Goal: Register for event/course

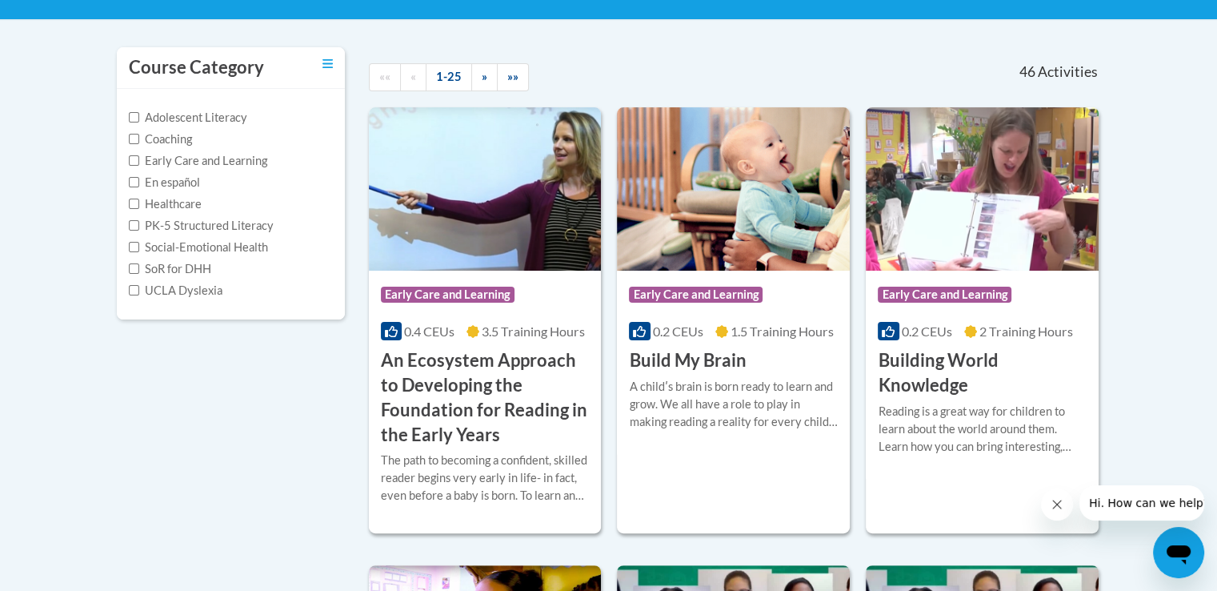
scroll to position [312, 0]
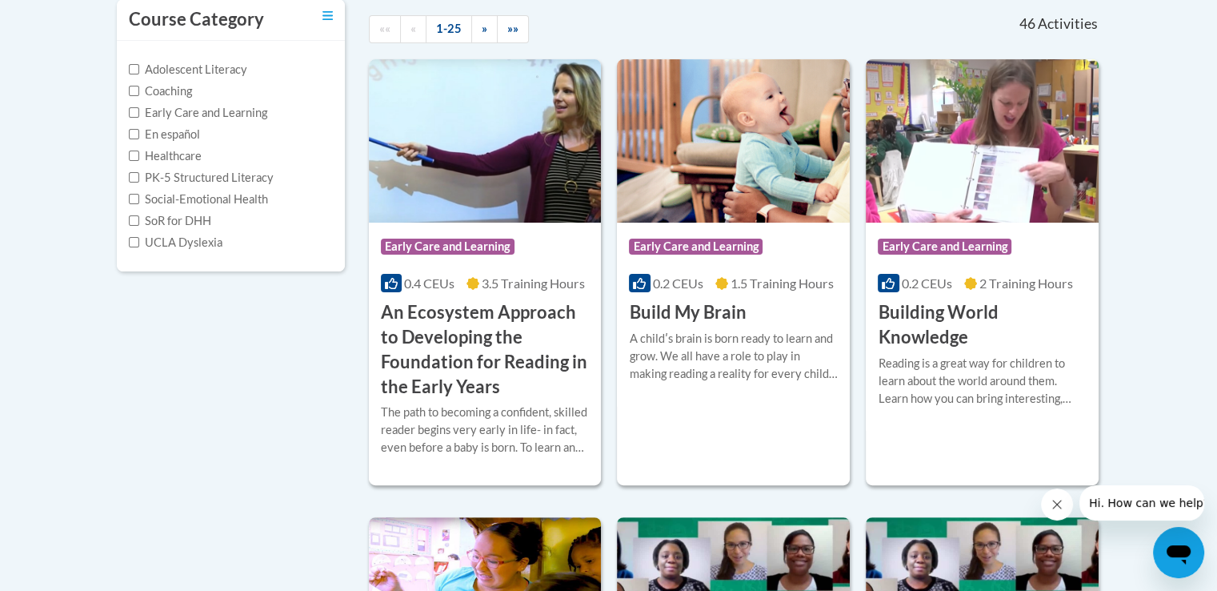
scroll to position [361, 0]
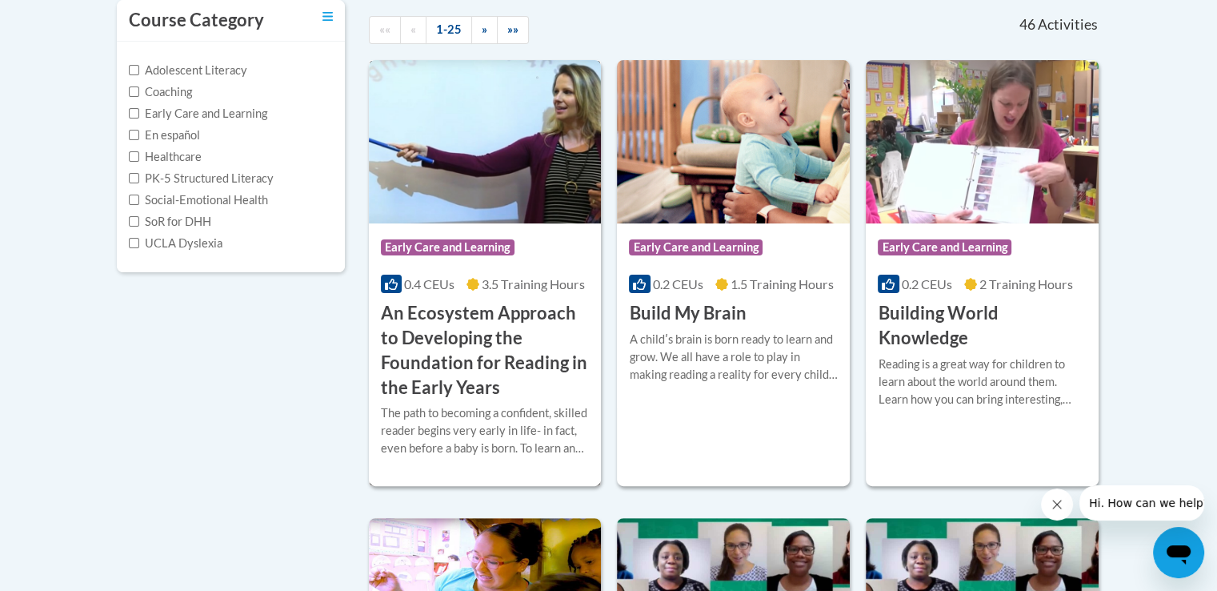
click at [502, 180] on img at bounding box center [485, 141] width 233 height 163
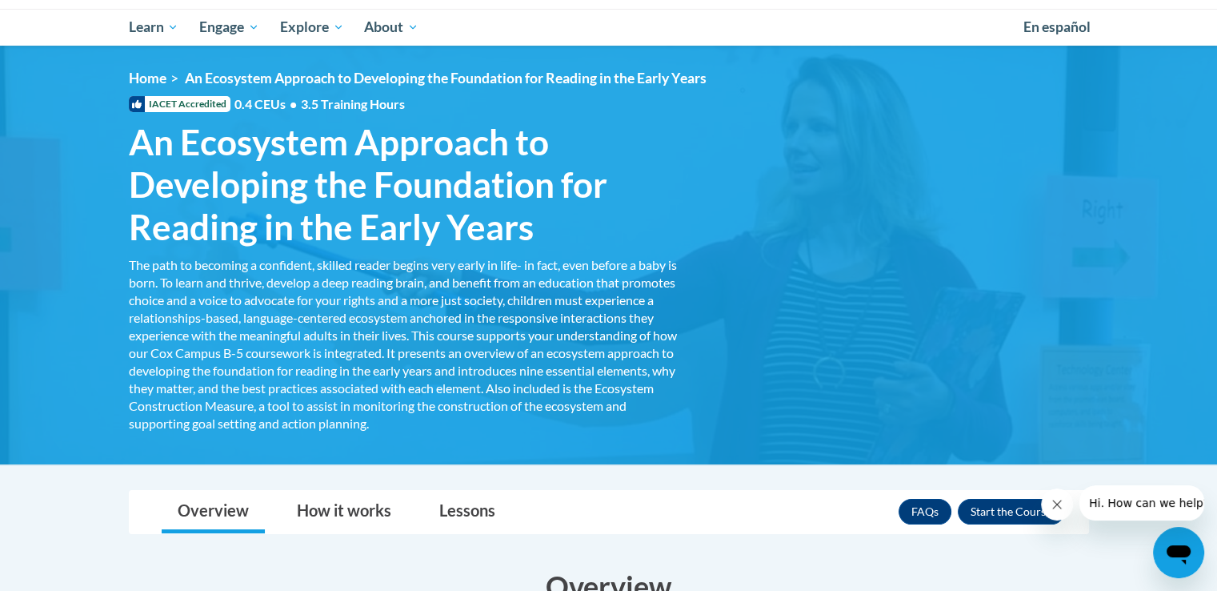
scroll to position [310, 0]
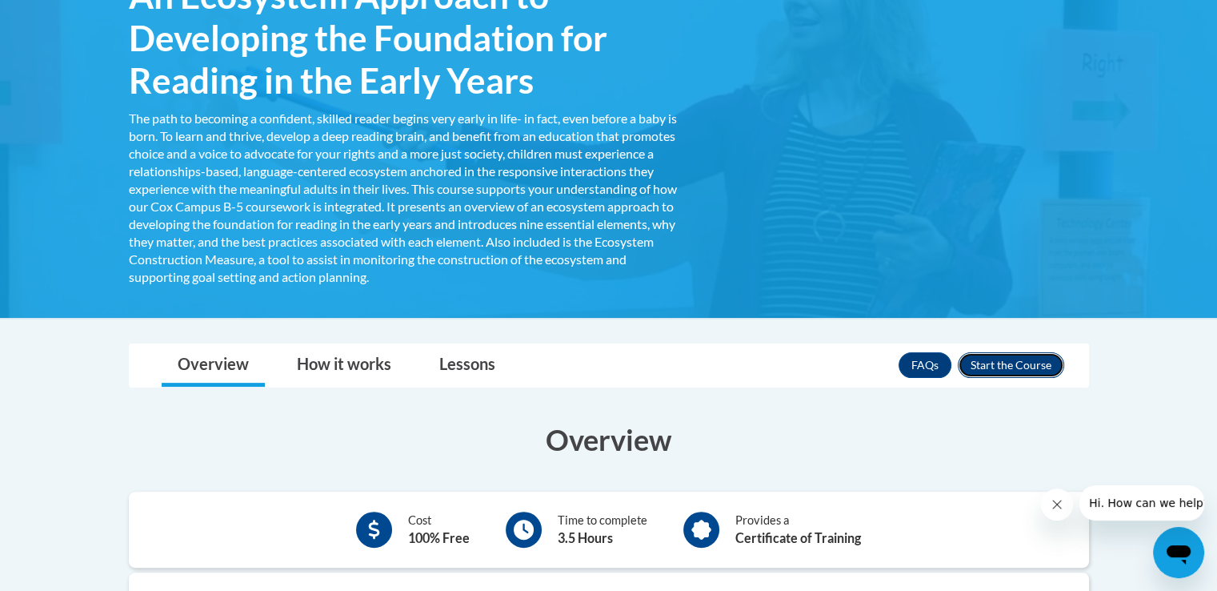
click at [1005, 369] on button "Enroll" at bounding box center [1011, 365] width 106 height 26
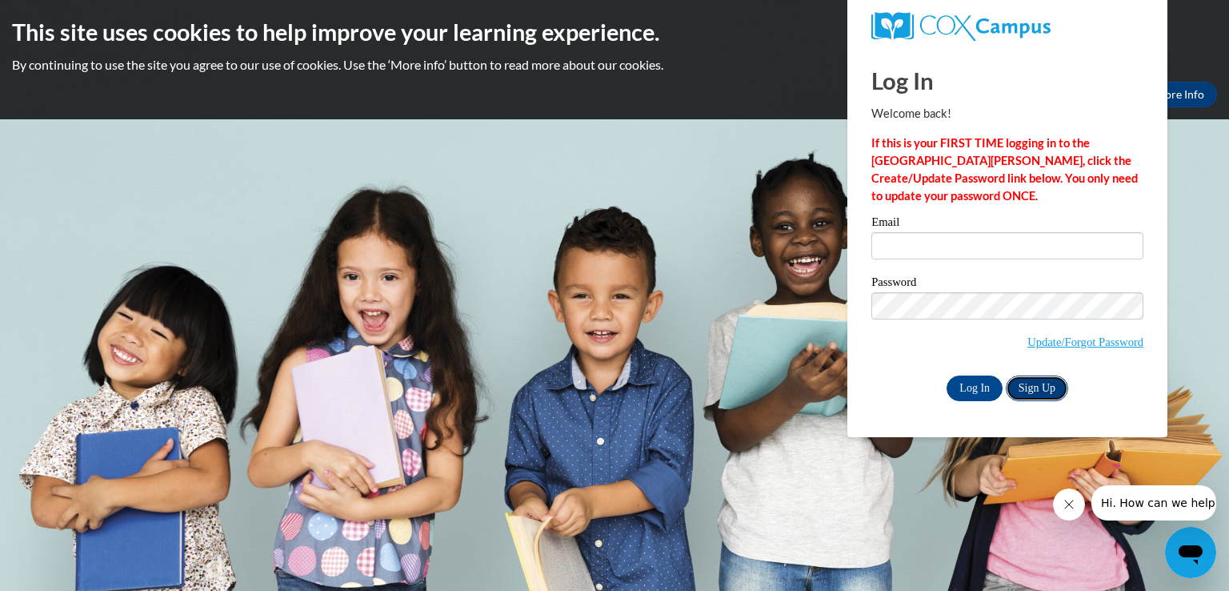
click at [1039, 384] on link "Sign Up" at bounding box center [1037, 388] width 62 height 26
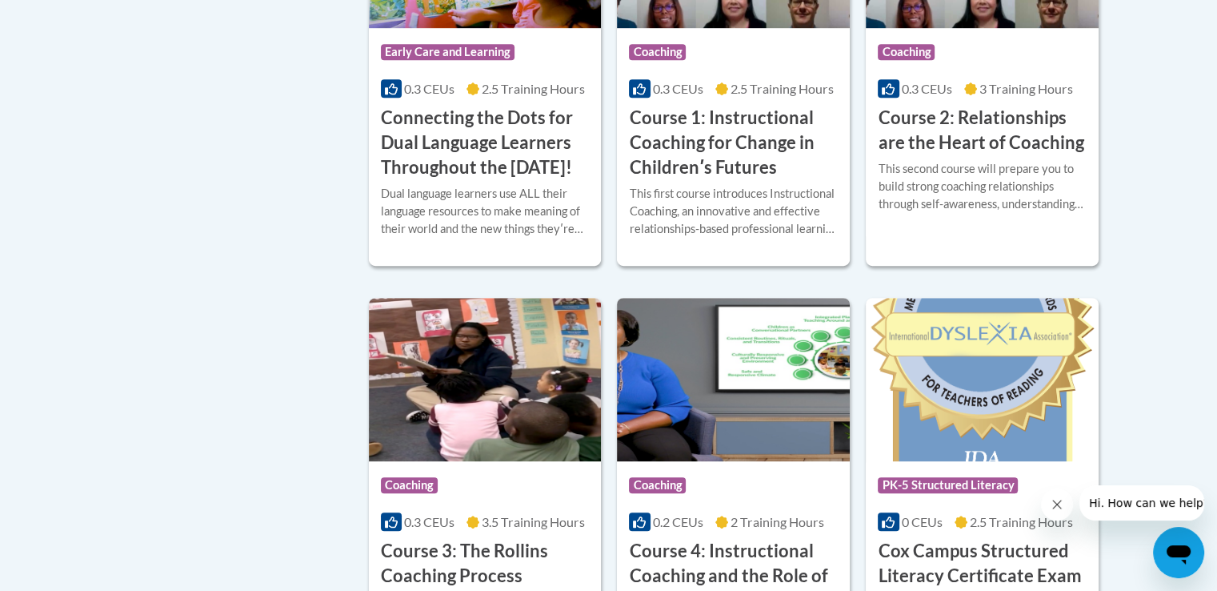
scroll to position [1013, 0]
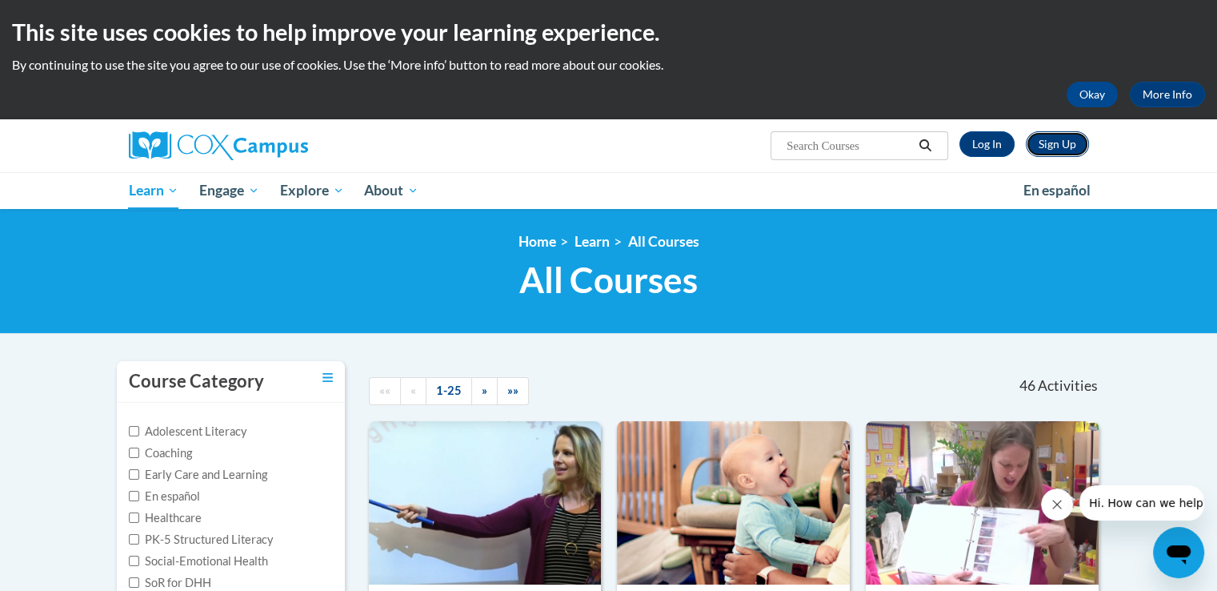
click at [1056, 151] on link "Sign Up" at bounding box center [1057, 144] width 63 height 26
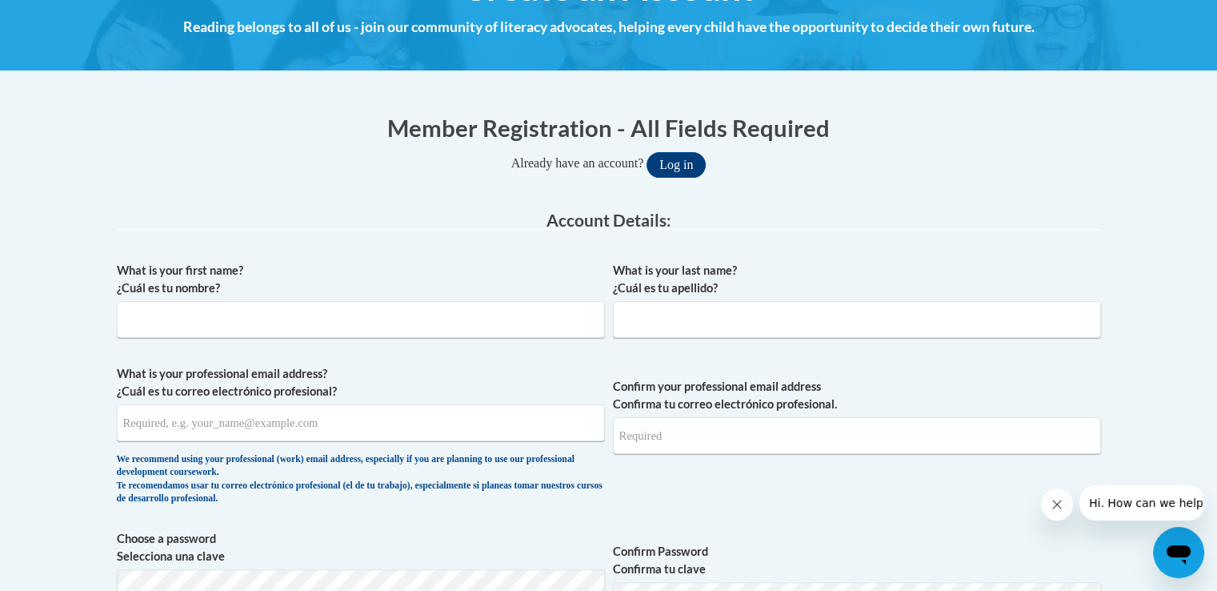
scroll to position [231, 0]
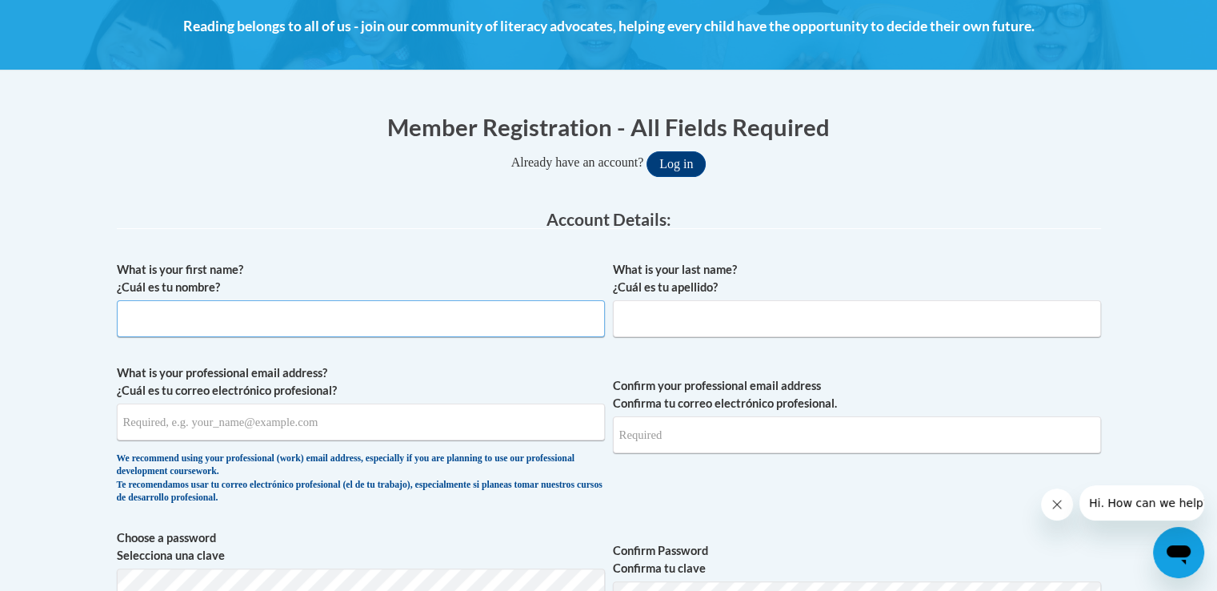
click at [335, 329] on input "What is your first name? ¿Cuál es tu nombre?" at bounding box center [361, 318] width 488 height 37
type input "Crystal"
click at [643, 327] on input "What is your last name? ¿Cuál es tu apellido?" at bounding box center [857, 318] width 488 height 37
type input "[PERSON_NAME]"
click at [479, 426] on input "What is your professional email address? ¿Cuál es tu correo electrónico profesi…" at bounding box center [361, 421] width 488 height 37
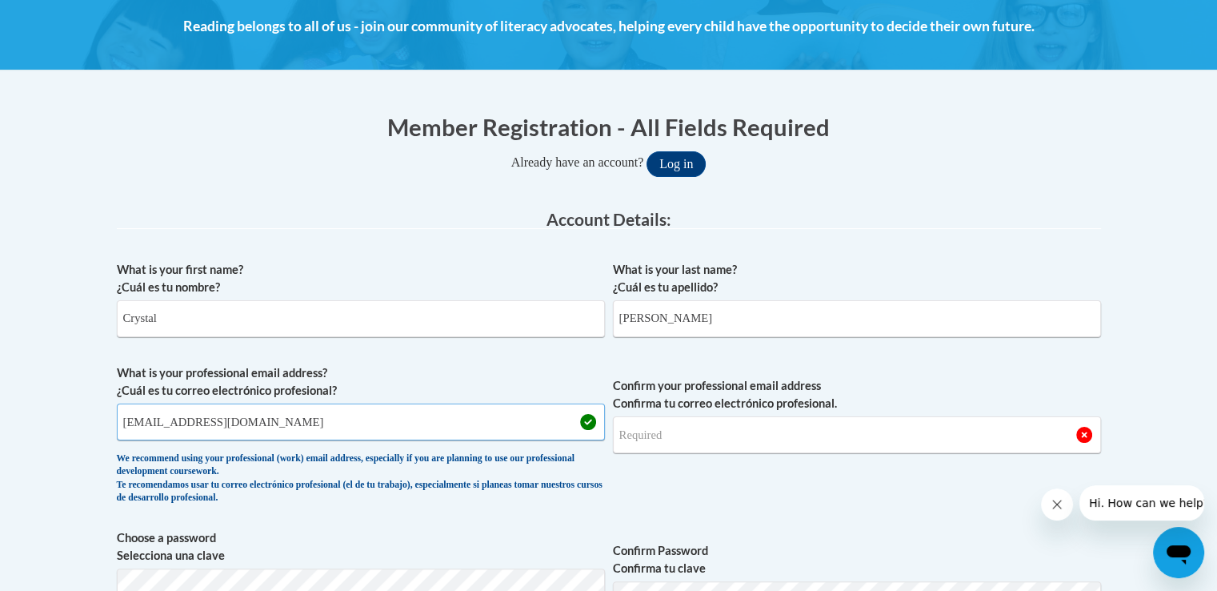
type input "[EMAIL_ADDRESS][DOMAIN_NAME]"
click at [689, 440] on input "Confirm your professional email address Confirma tu correo electrónico profesio…" at bounding box center [857, 434] width 488 height 37
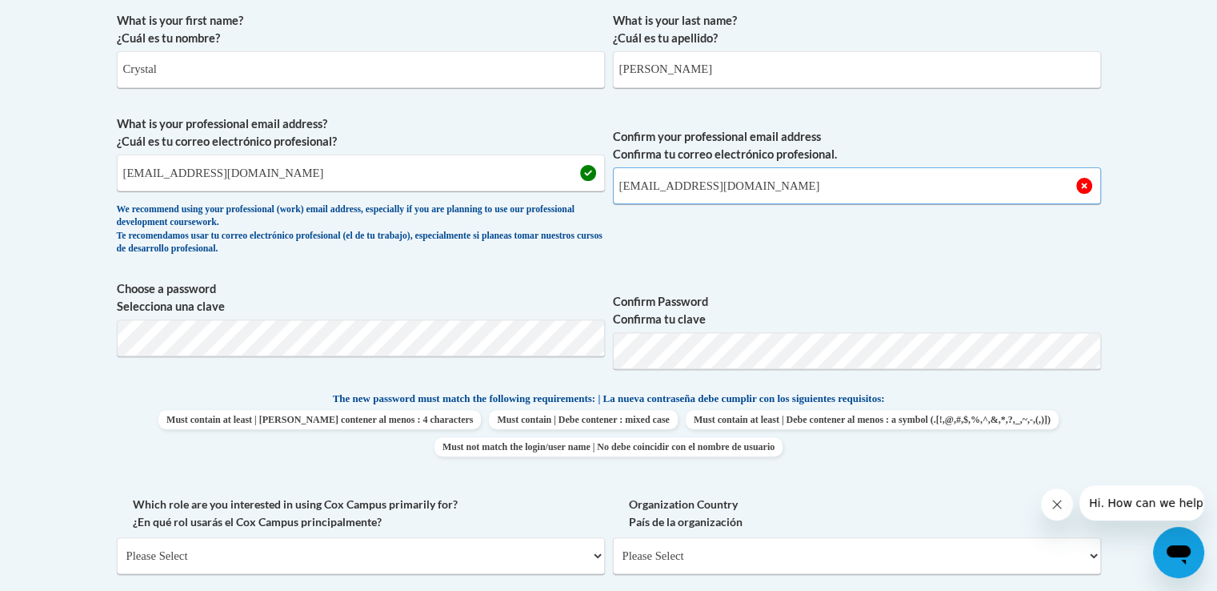
scroll to position [480, 0]
type input "[EMAIL_ADDRESS][DOMAIN_NAME]"
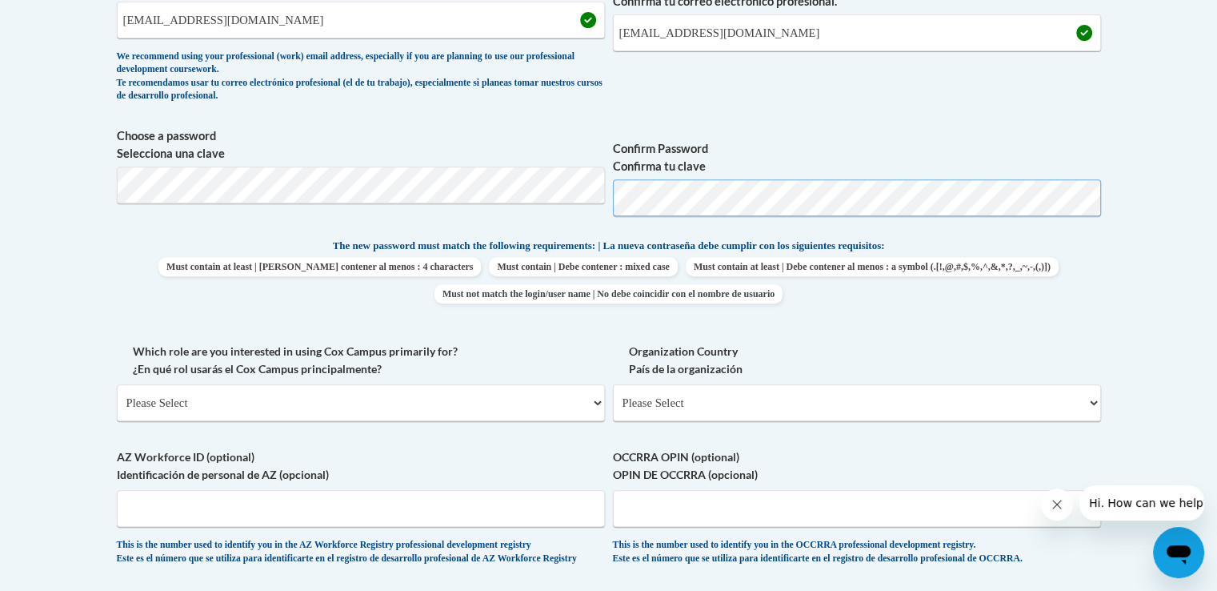
scroll to position [633, 0]
click at [556, 411] on select "Please Select College/University | Colegio/Universidad Community/Nonprofit Part…" at bounding box center [361, 401] width 488 height 37
select select "fbf2d438-af2f-41f8-98f1-81c410e29de3"
click at [117, 383] on select "Please Select College/University | Colegio/Universidad Community/Nonprofit Part…" at bounding box center [361, 401] width 488 height 37
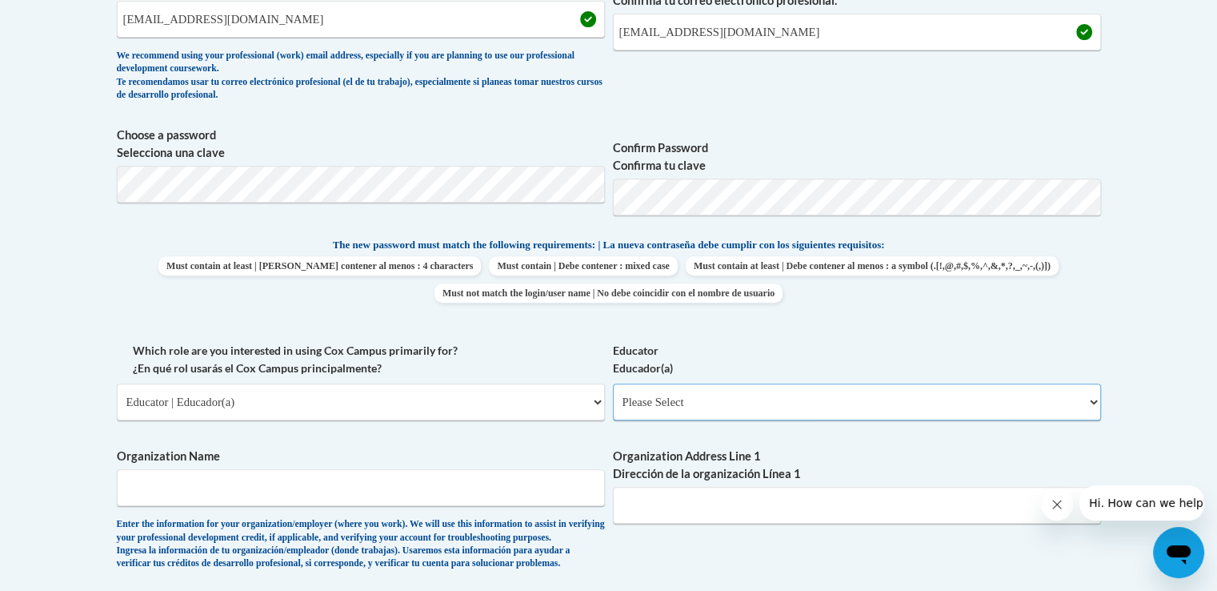
click at [676, 403] on select "Please Select Early Learning/Daycare Teacher/Family Home Care Provider | Maestr…" at bounding box center [857, 401] width 488 height 37
select select "6732b29e-f5f4-40e4-a595-7dafd2b8fb29"
click at [613, 383] on select "Please Select Early Learning/Daycare Teacher/Family Home Care Provider | Maestr…" at bounding box center [857, 401] width 488 height 37
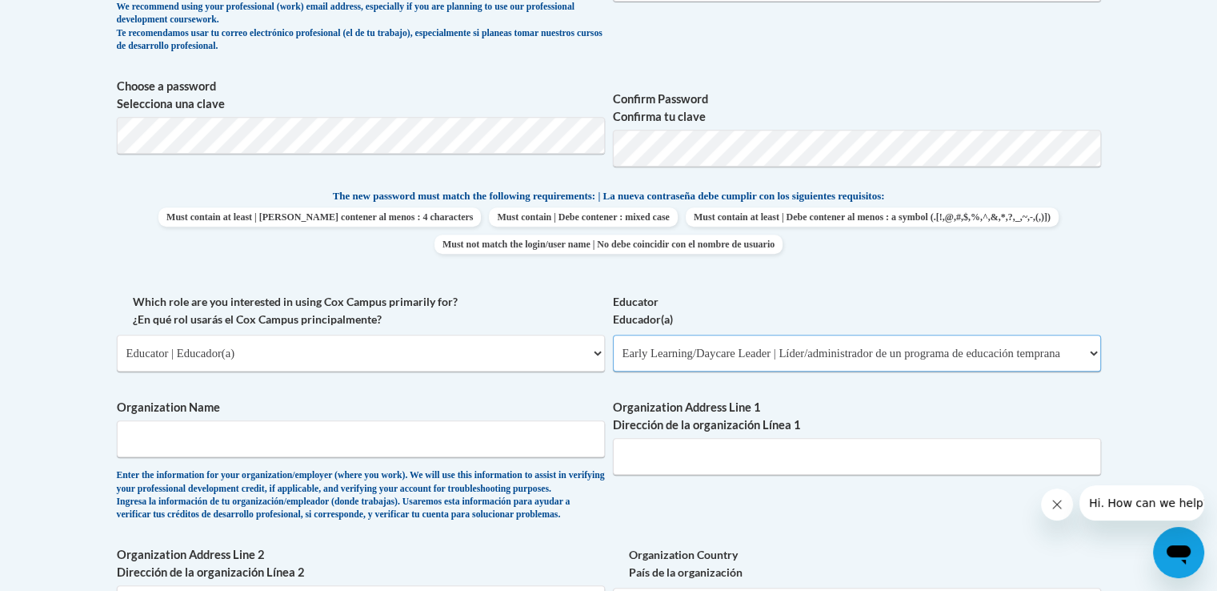
scroll to position [684, 0]
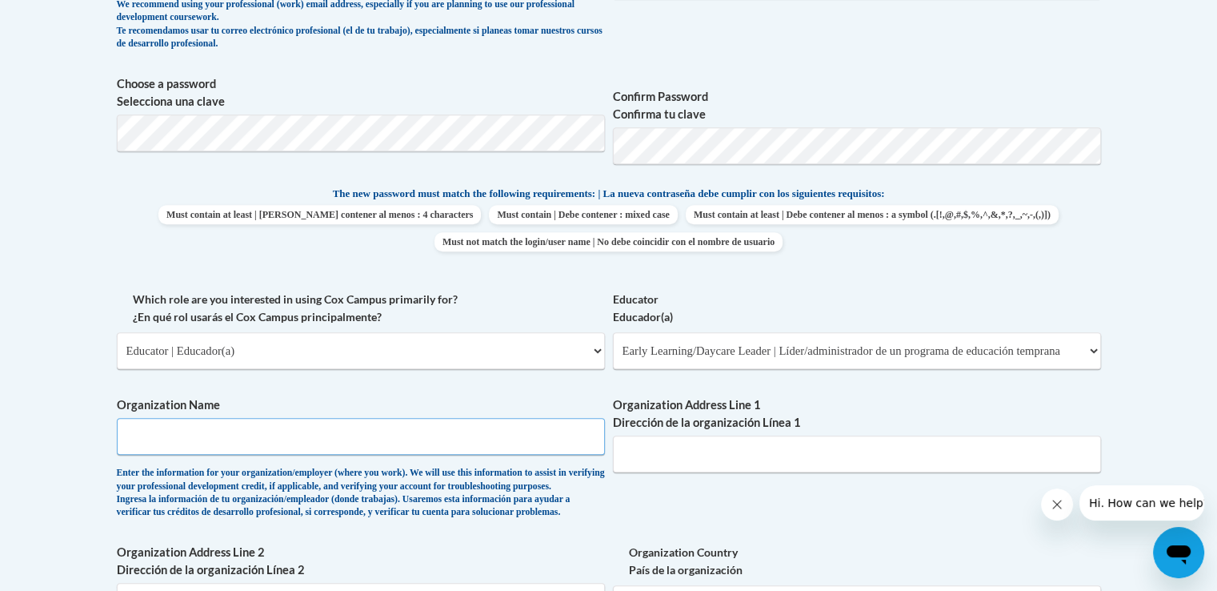
click at [337, 436] on input "Organization Name" at bounding box center [361, 436] width 488 height 37
type input "Busy Bees"
click at [656, 449] on input "Organization Address Line 1 Dirección de la organización Línea 1" at bounding box center [857, 453] width 488 height 37
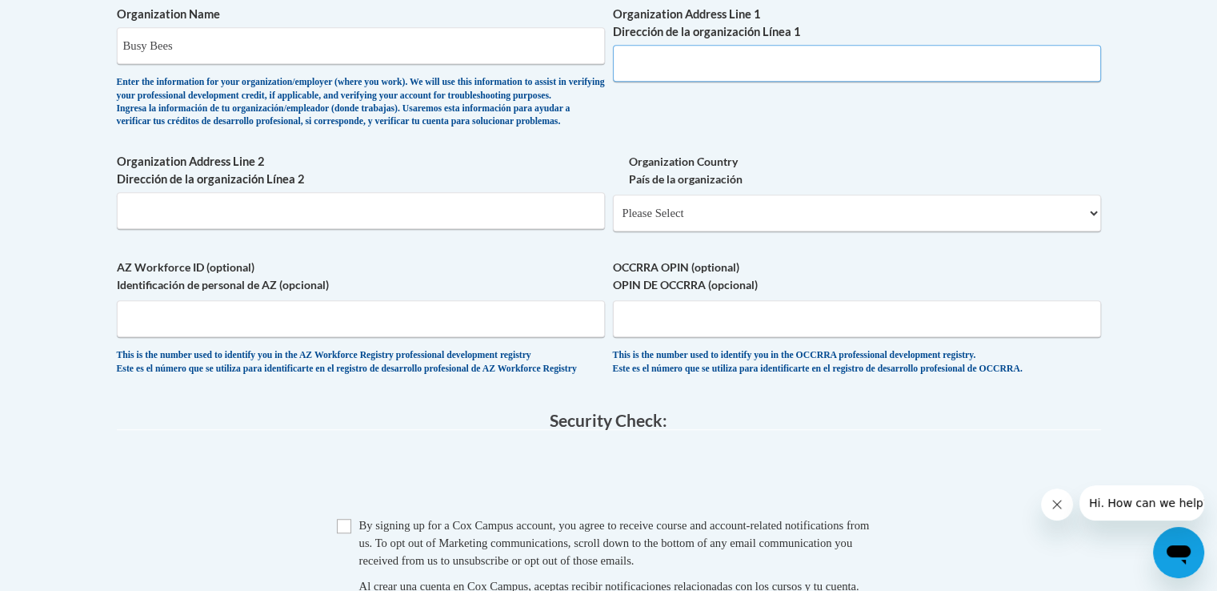
scroll to position [1076, 0]
click at [350, 532] on input "Checkbox" at bounding box center [344, 525] width 14 height 14
checkbox input "true"
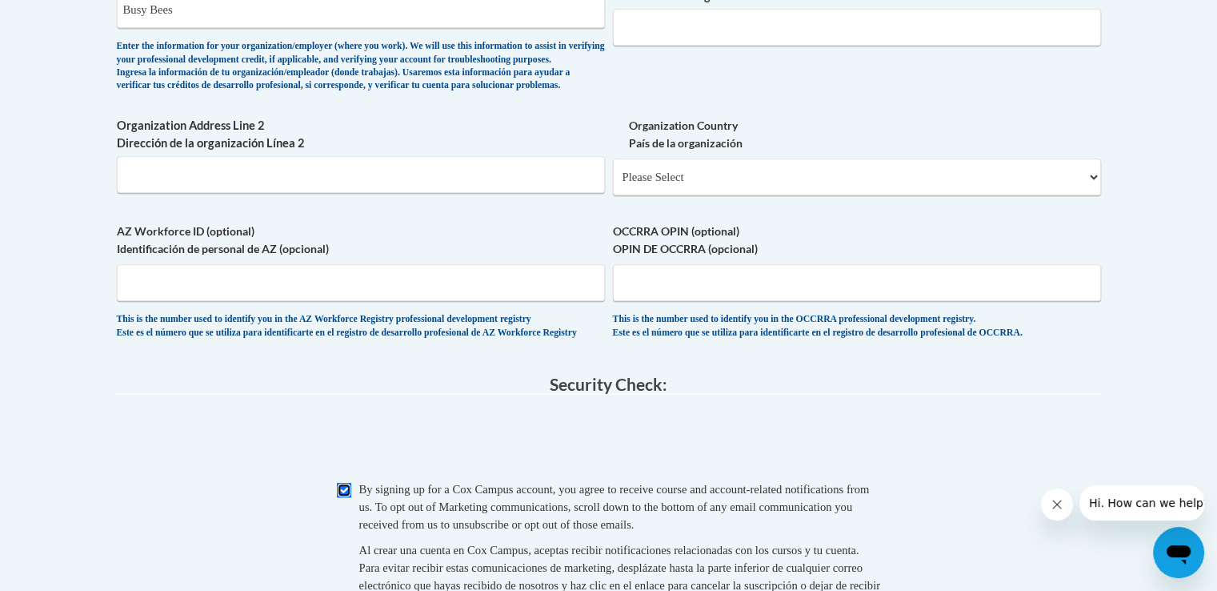
scroll to position [1111, 0]
click at [768, 195] on select "Please Select United States | Estados Unidos Outside of the United States | Fue…" at bounding box center [857, 176] width 488 height 37
select select "ad49bcad-a171-4b2e-b99c-48b446064914"
click at [613, 184] on select "Please Select United States | Estados Unidos Outside of the United States | Fue…" at bounding box center [857, 176] width 488 height 37
select select
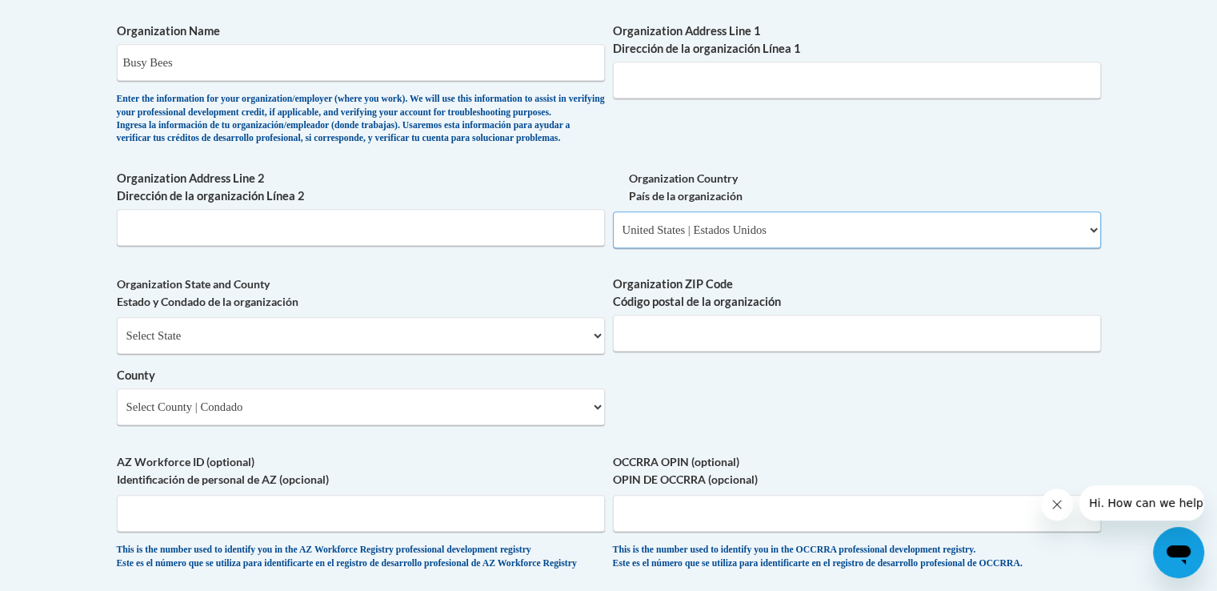
scroll to position [1060, 0]
click at [315, 242] on input "Organization Address Line 2 Dirección de la organización Línea 2" at bounding box center [361, 225] width 488 height 37
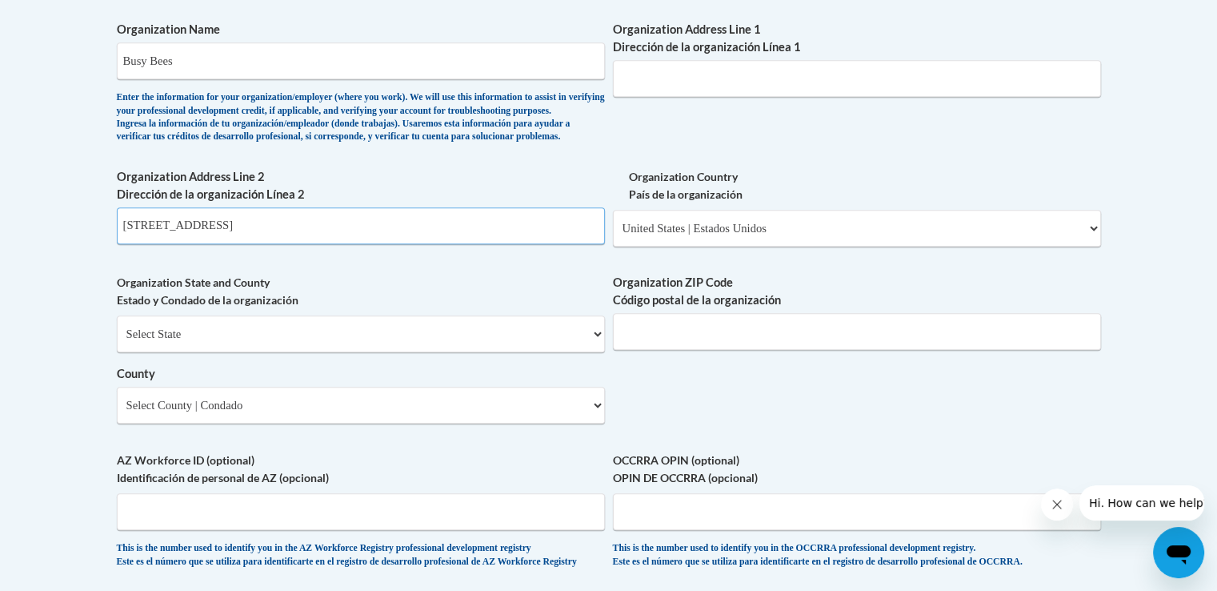
type input "3550 Octogan Dr"
click at [343, 343] on select "Select State Alabama Alaska Arizona Arkansas California Colorado Connecticut De…" at bounding box center [361, 333] width 488 height 37
select select "Ohio"
click at [117, 341] on select "Select State Alabama Alaska Arizona Arkansas California Colorado Connecticut De…" at bounding box center [361, 333] width 488 height 37
click at [194, 423] on select "Select County Adams Allen Ashland Ashtabula Athens Auglaize Belmont Brown Butle…" at bounding box center [361, 405] width 488 height 37
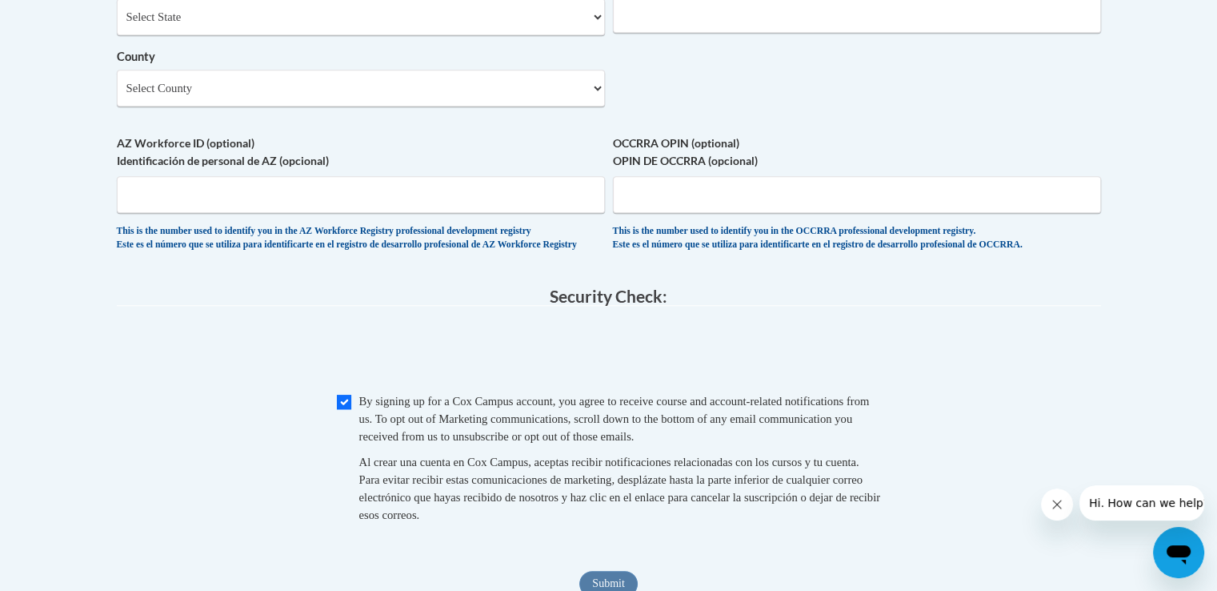
scroll to position [1380, 0]
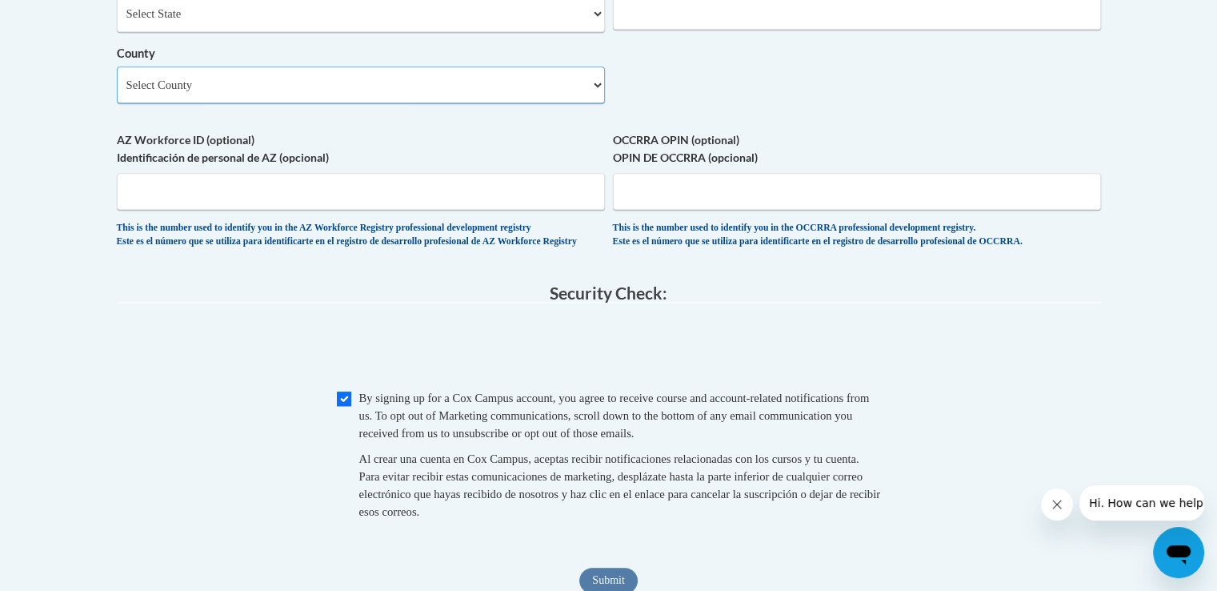
click at [199, 103] on select "Select County Adams Allen Ashland Ashtabula Athens Auglaize Belmont Brown Butle…" at bounding box center [361, 84] width 488 height 37
click at [165, 103] on select "Select County Adams Allen Ashland Ashtabula Athens Auglaize Belmont Brown Butle…" at bounding box center [361, 84] width 488 height 37
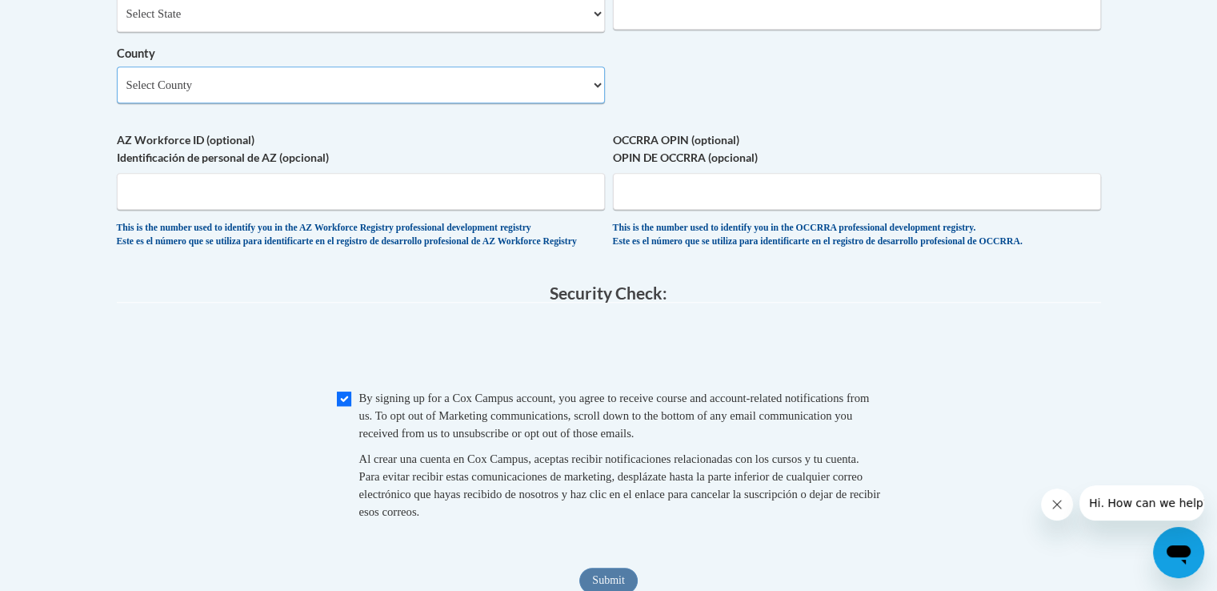
select select "Medina"
click at [117, 93] on select "Select County Adams Allen Ashland Ashtabula Athens Auglaize Belmont Brown Butle…" at bounding box center [361, 84] width 488 height 37
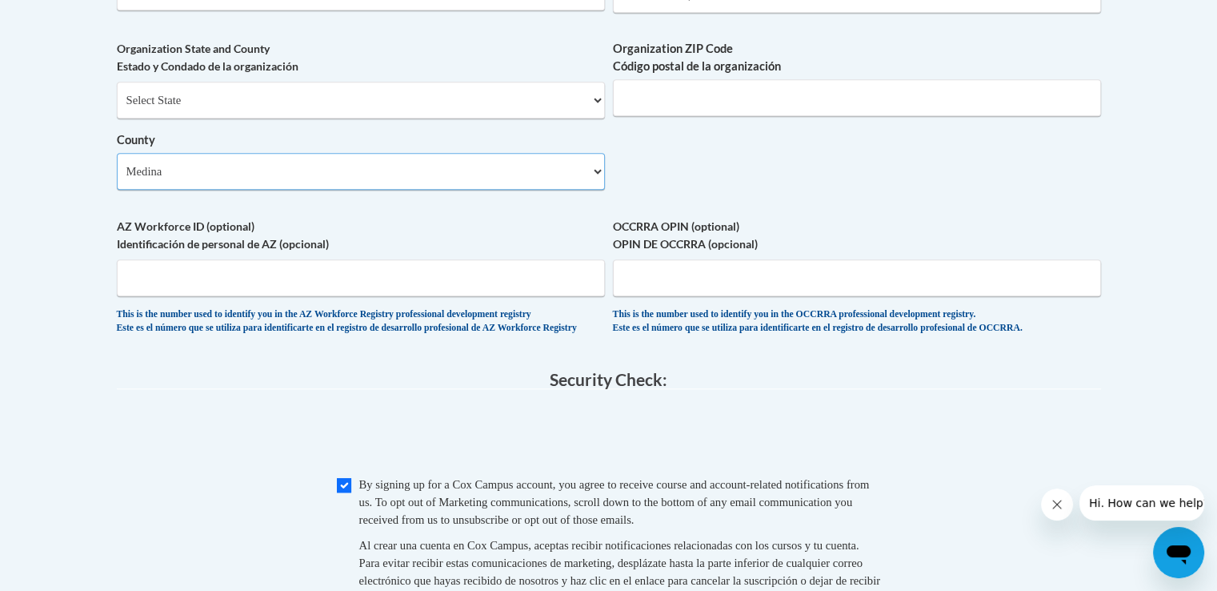
scroll to position [1237, 0]
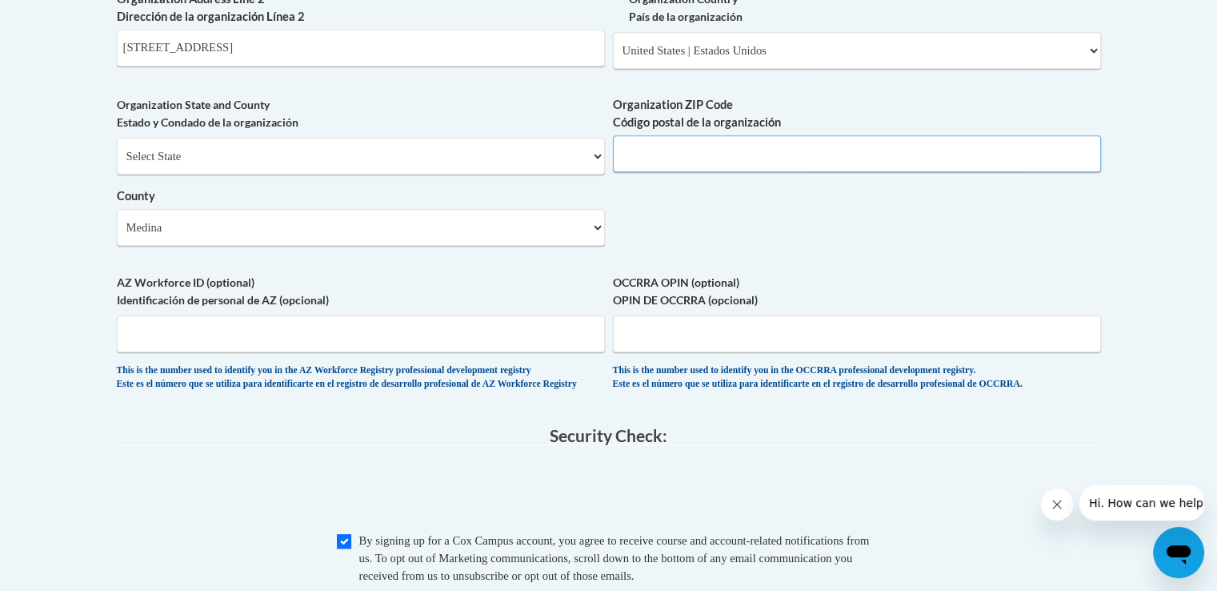
click at [646, 172] on input "Organization ZIP Code Código postal de la organización" at bounding box center [857, 153] width 488 height 37
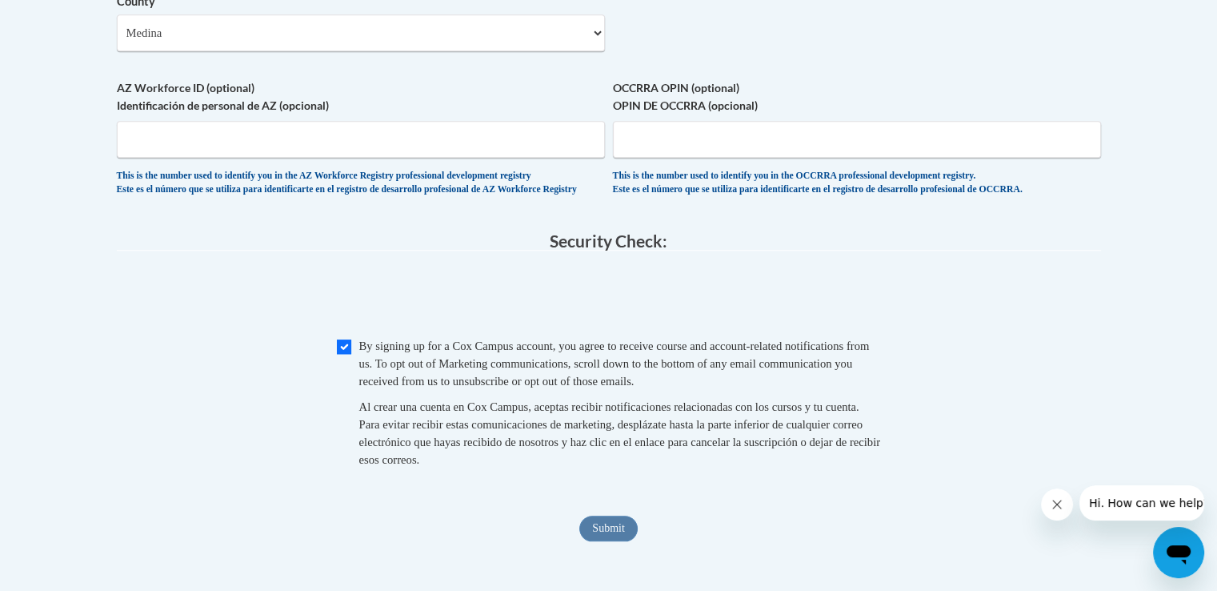
scroll to position [1436, 0]
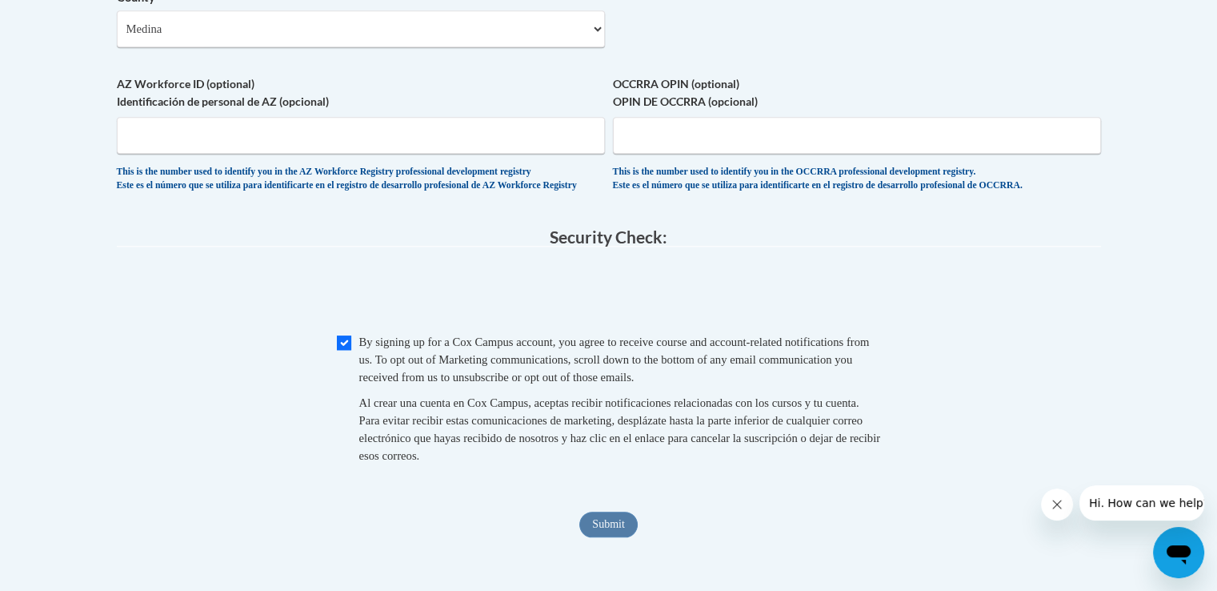
type input "44256"
click at [620, 537] on input "Submit" at bounding box center [609, 524] width 58 height 26
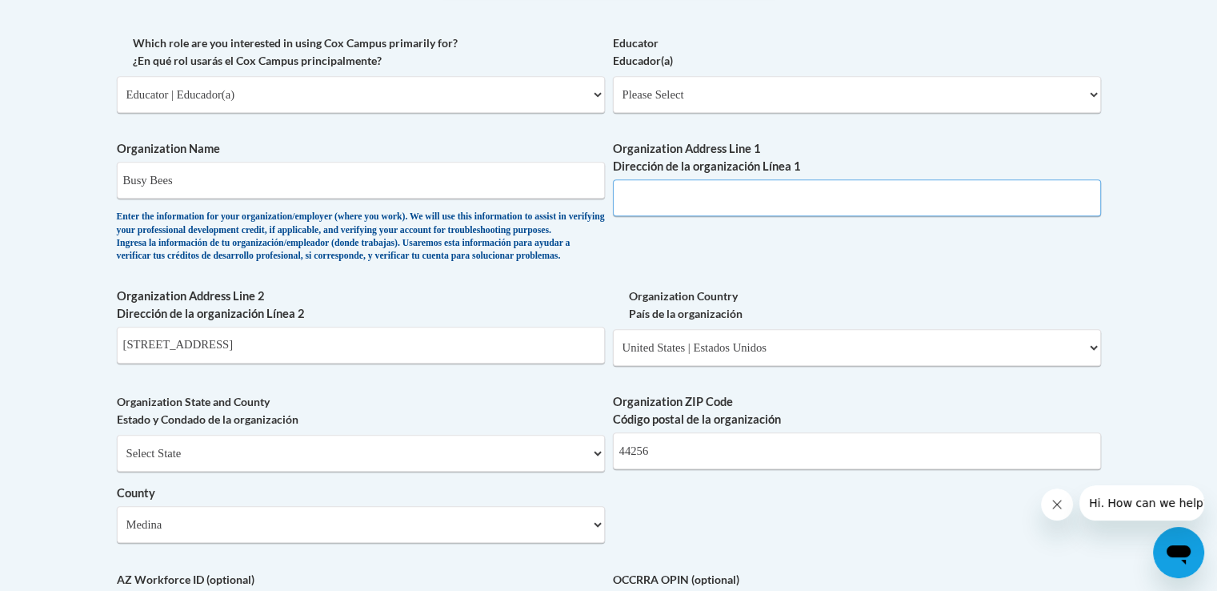
scroll to position [940, 0]
click at [736, 199] on input "Organization Address Line 1 Dirección de la organización Línea 1" at bounding box center [857, 198] width 488 height 37
drag, startPoint x: 221, startPoint y: 372, endPoint x: 117, endPoint y: 369, distance: 104.1
click at [117, 364] on input "3550 Octogan Dr" at bounding box center [361, 345] width 488 height 37
click at [645, 202] on input "Organization Address Line 1 Dirección de la organización Línea 1" at bounding box center [857, 198] width 488 height 37
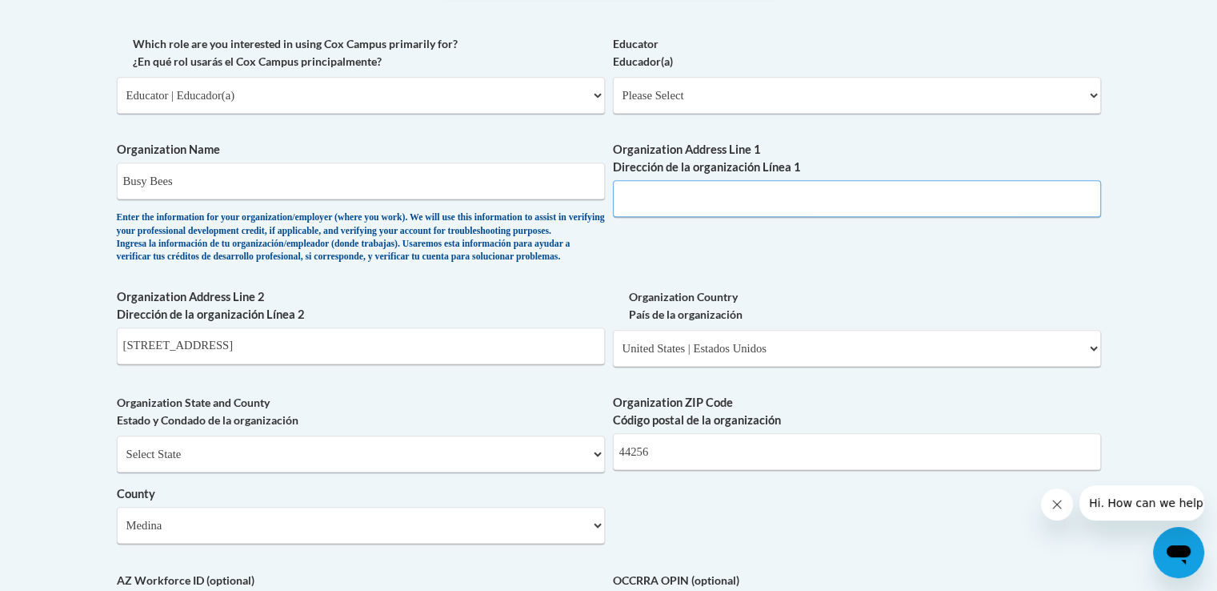
paste input "3550 Octogan Dr"
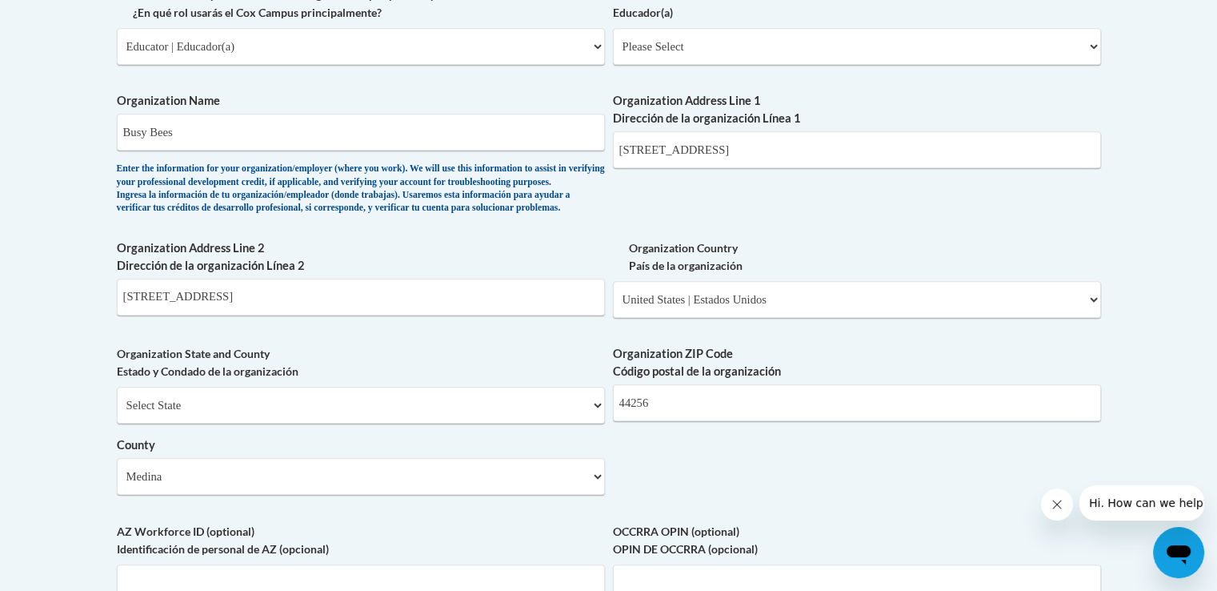
scroll to position [988, 0]
click at [772, 158] on input "3550 Octogan Dr" at bounding box center [857, 150] width 488 height 37
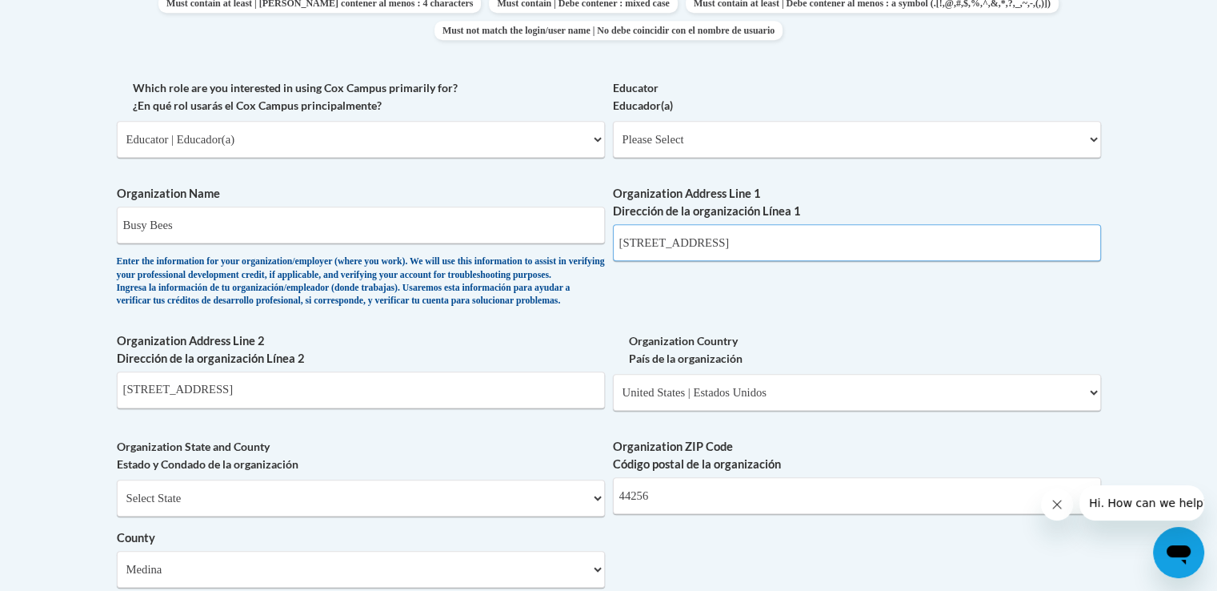
scroll to position [895, 0]
type input "3550 Octogan Dr"
click at [765, 142] on select "Please Select Early Learning/Daycare Teacher/Family Home Care Provider | Maestr…" at bounding box center [857, 140] width 488 height 37
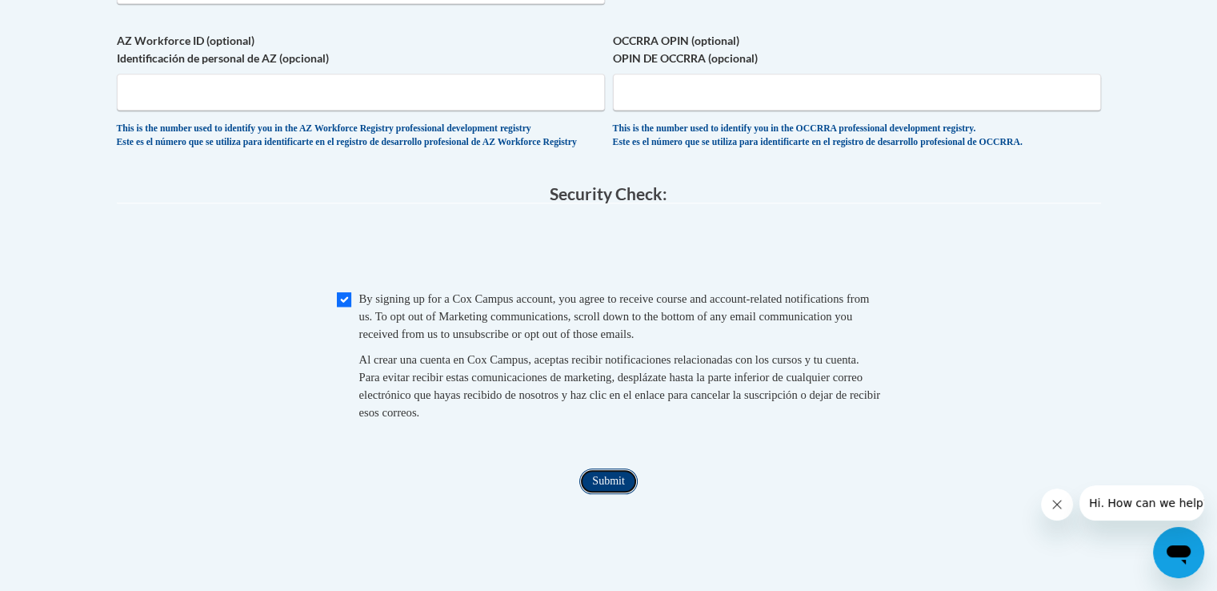
click at [605, 494] on input "Submit" at bounding box center [609, 481] width 58 height 26
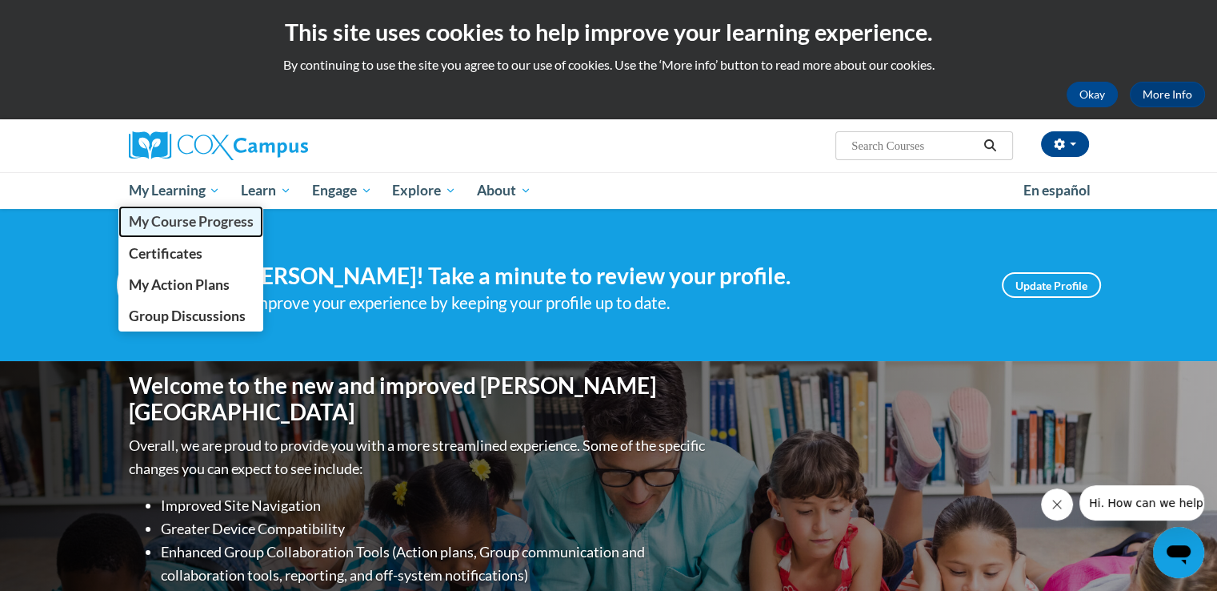
click at [168, 217] on span "My Course Progress" at bounding box center [190, 221] width 125 height 17
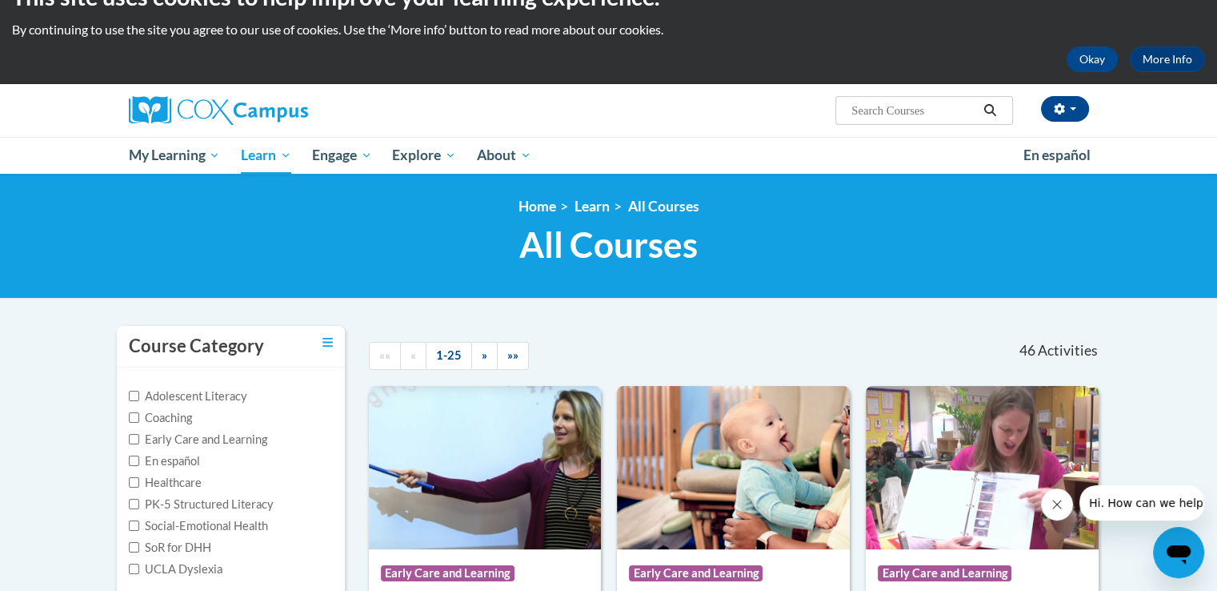
scroll to position [37, 0]
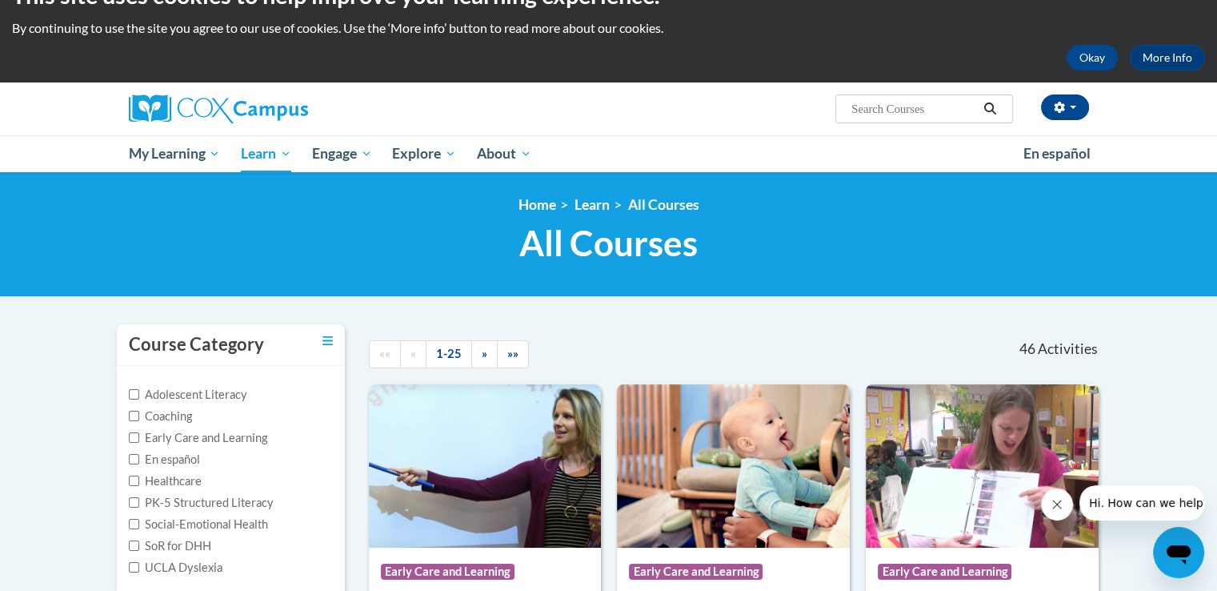
click at [890, 111] on input "Search..." at bounding box center [914, 108] width 128 height 19
type input "building"
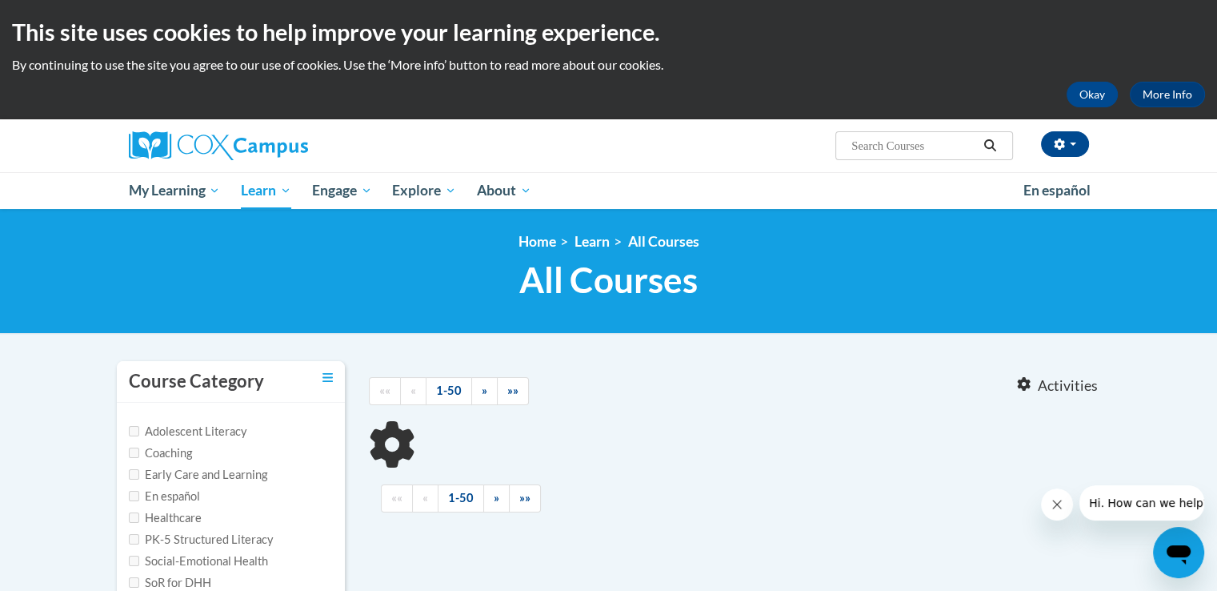
type input "building"
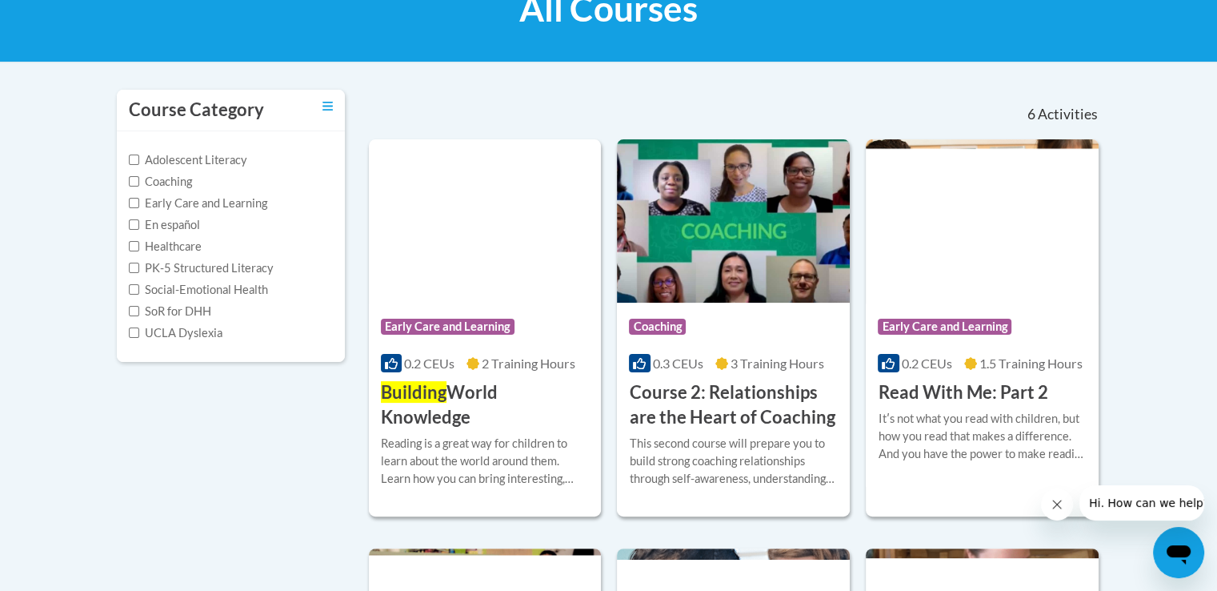
scroll to position [278, 0]
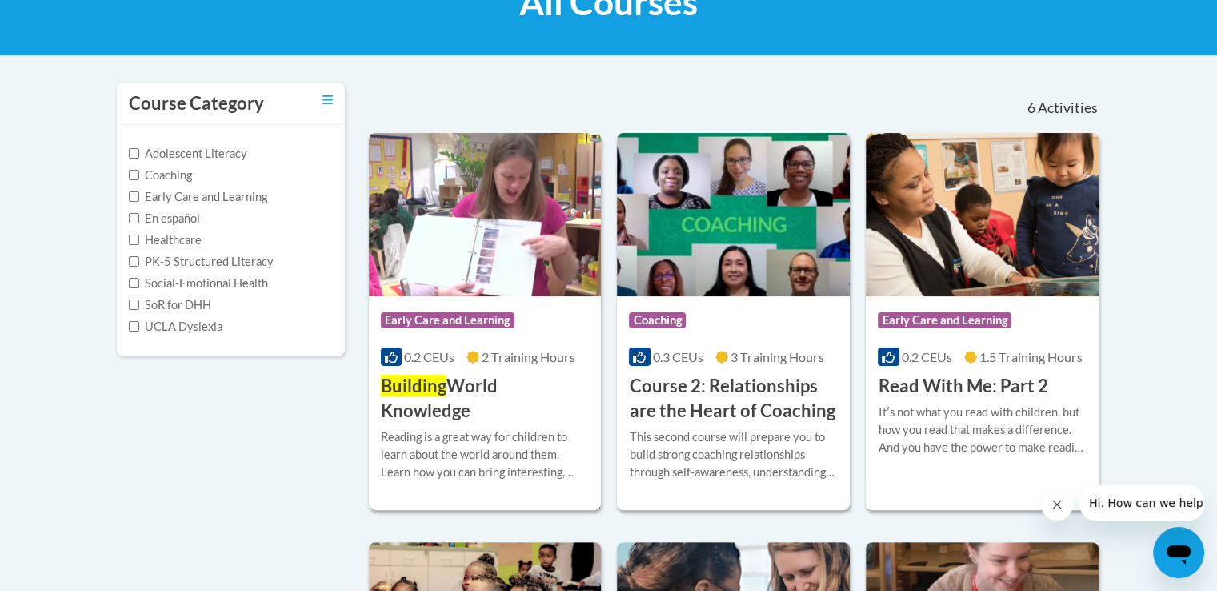
click at [515, 277] on img at bounding box center [485, 214] width 233 height 163
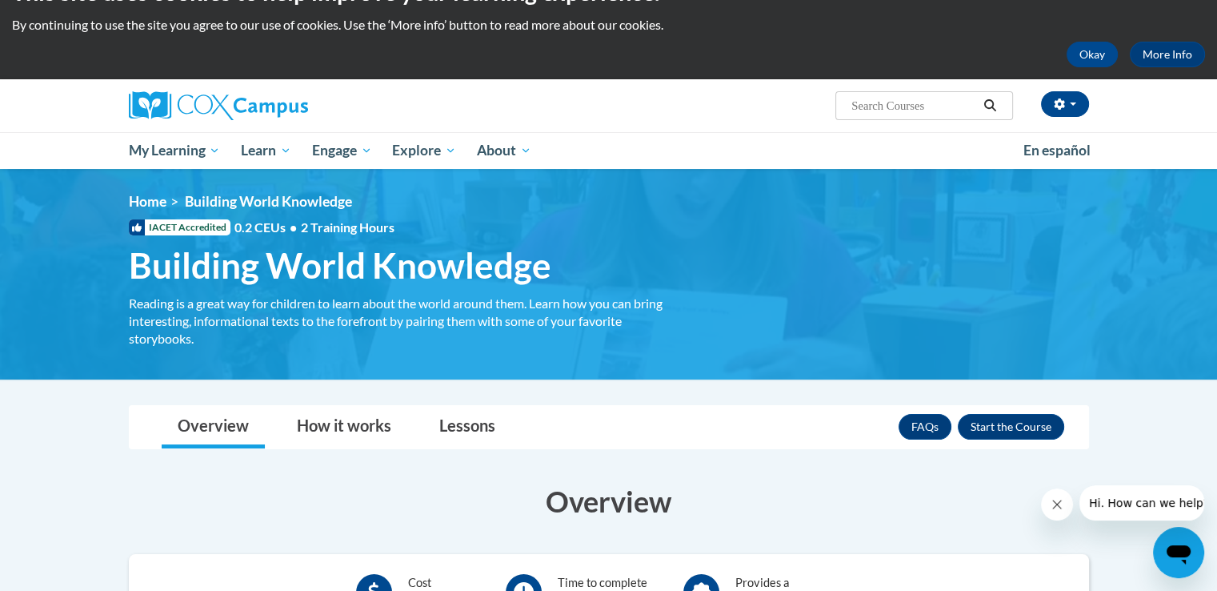
scroll to position [41, 0]
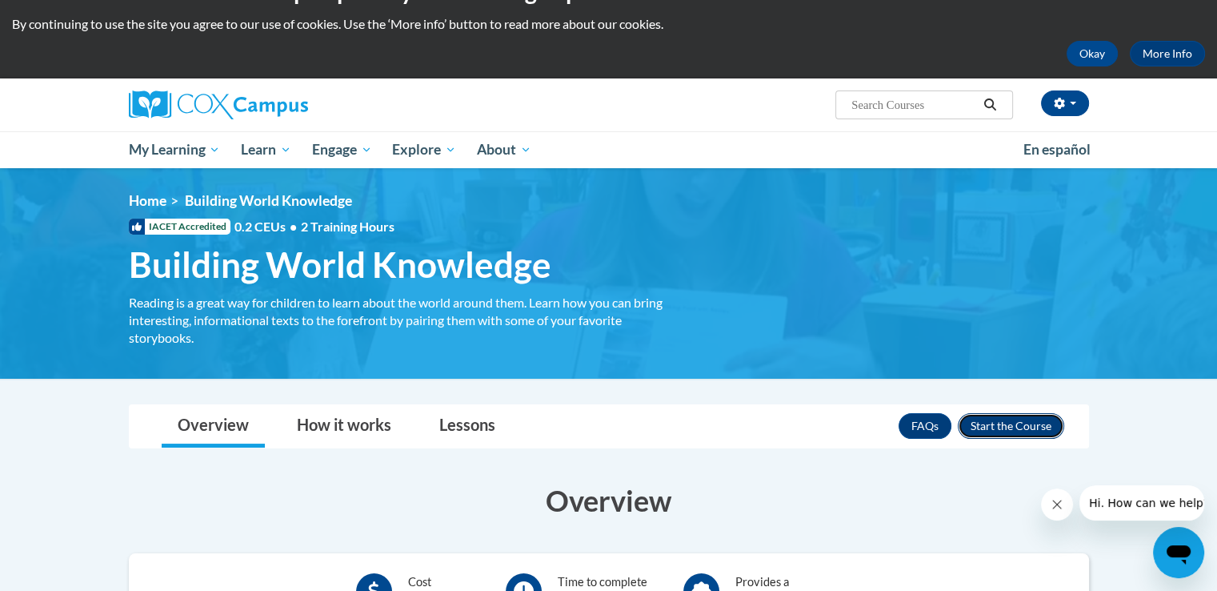
click at [1012, 413] on button "Enroll" at bounding box center [1011, 426] width 106 height 26
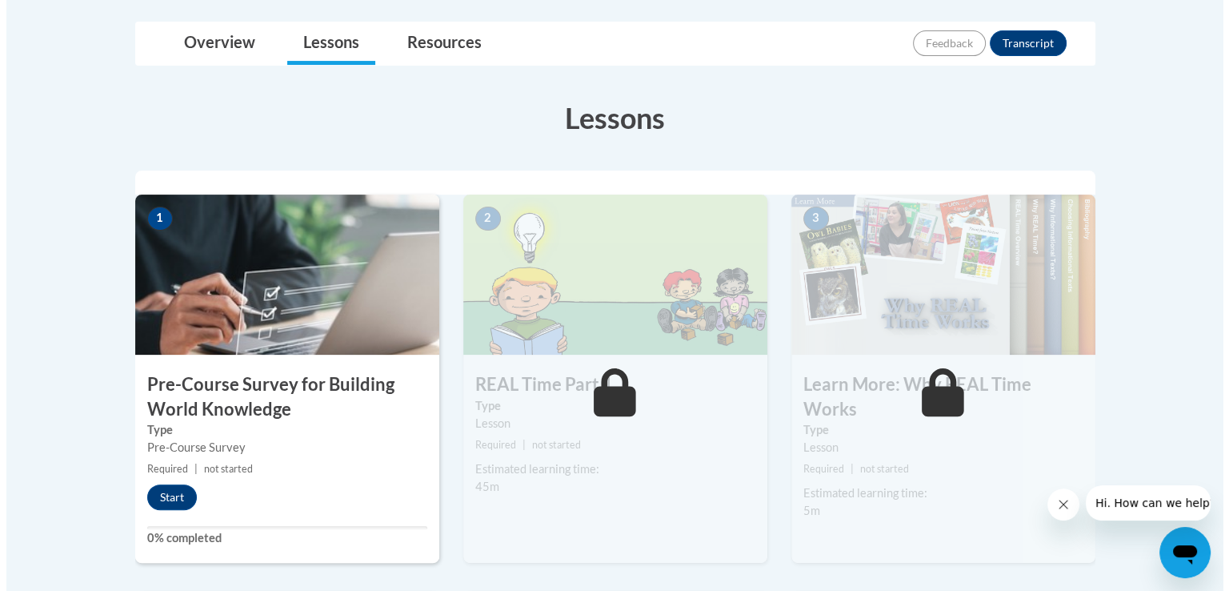
scroll to position [390, 0]
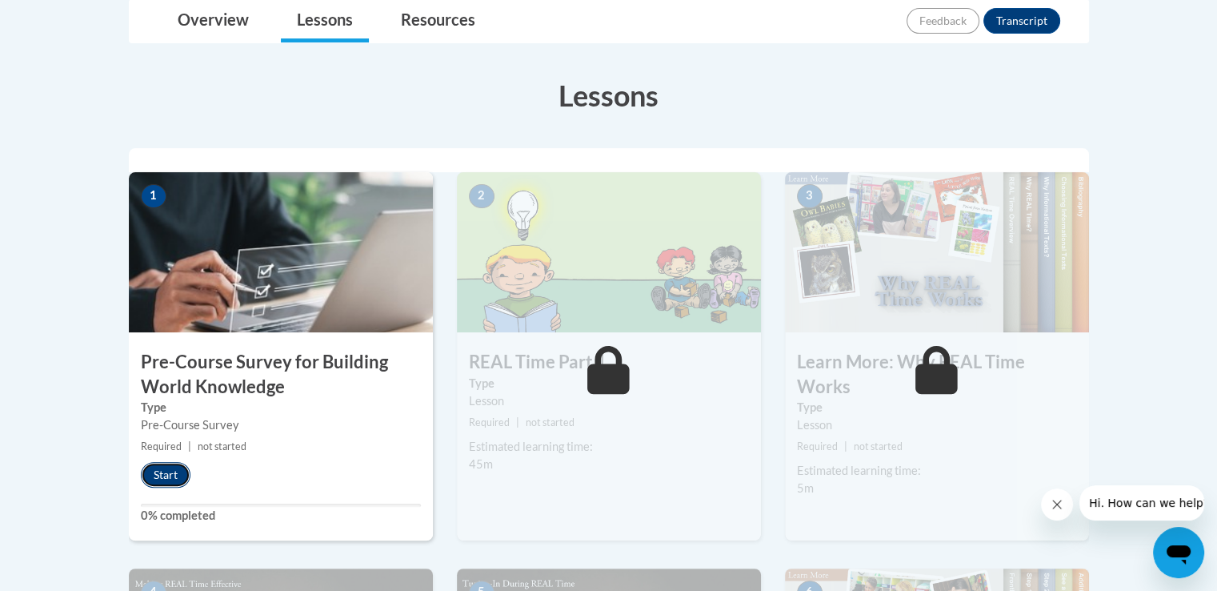
click at [168, 467] on button "Start" at bounding box center [166, 475] width 50 height 26
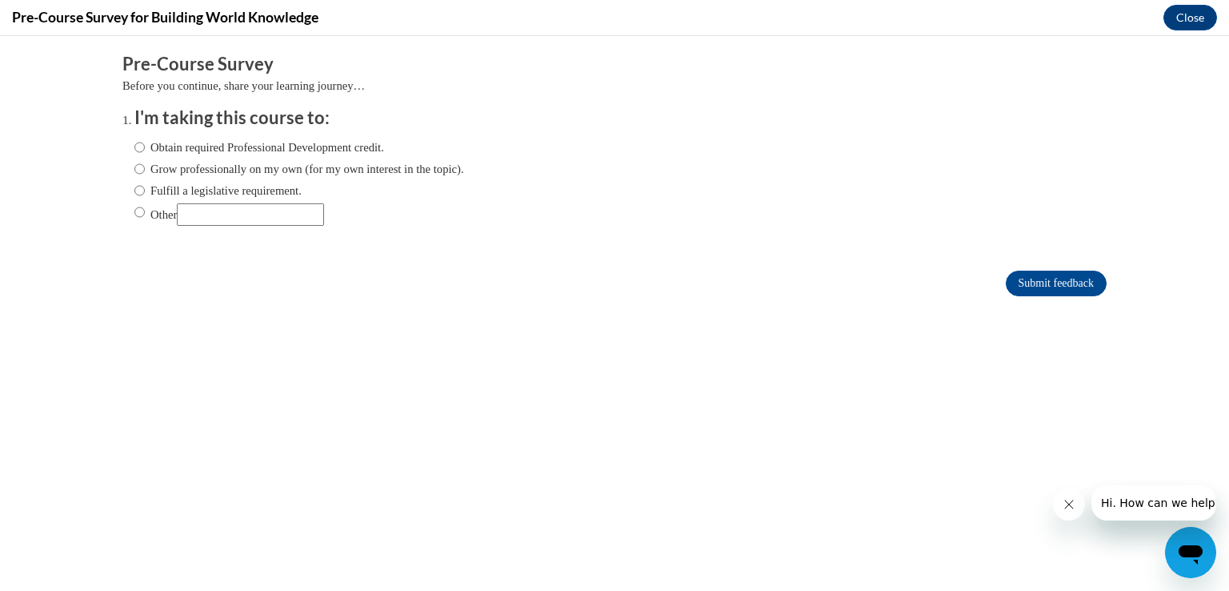
scroll to position [0, 0]
click at [134, 191] on input "Fulfill a legislative requirement." at bounding box center [139, 191] width 10 height 18
radio input "true"
click at [134, 173] on input "Grow professionally on my own (for my own interest in the topic)." at bounding box center [139, 169] width 10 height 18
radio input "true"
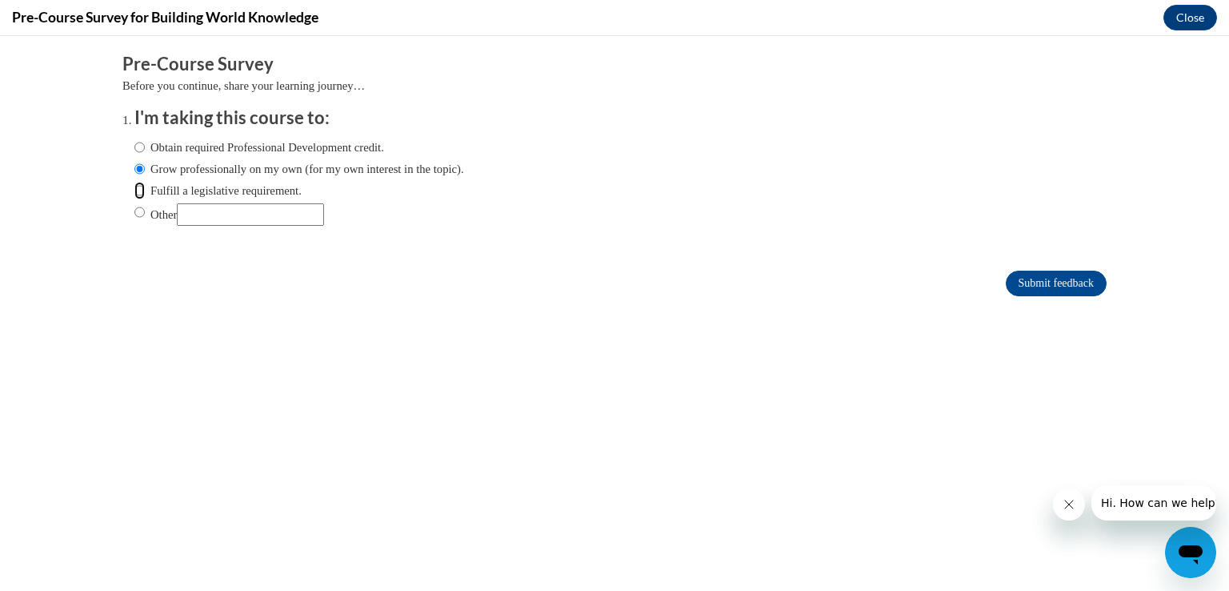
click at [134, 191] on input "Fulfill a legislative requirement." at bounding box center [139, 191] width 10 height 18
radio input "true"
click at [1018, 281] on input "Submit feedback" at bounding box center [1056, 284] width 101 height 26
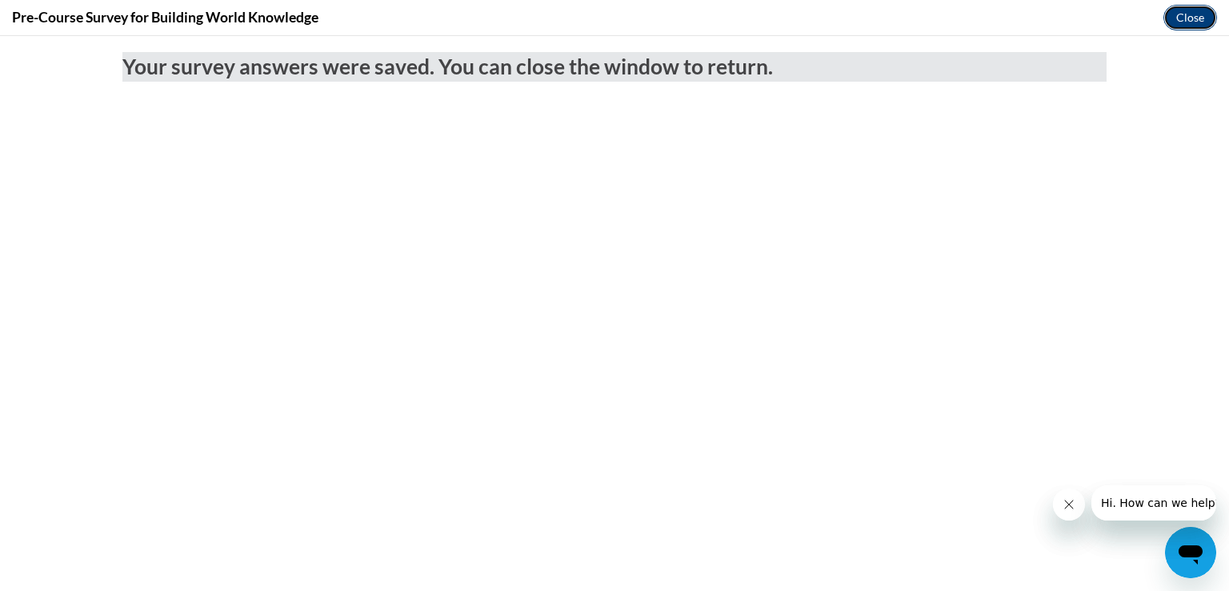
click at [1195, 22] on button "Close" at bounding box center [1191, 18] width 54 height 26
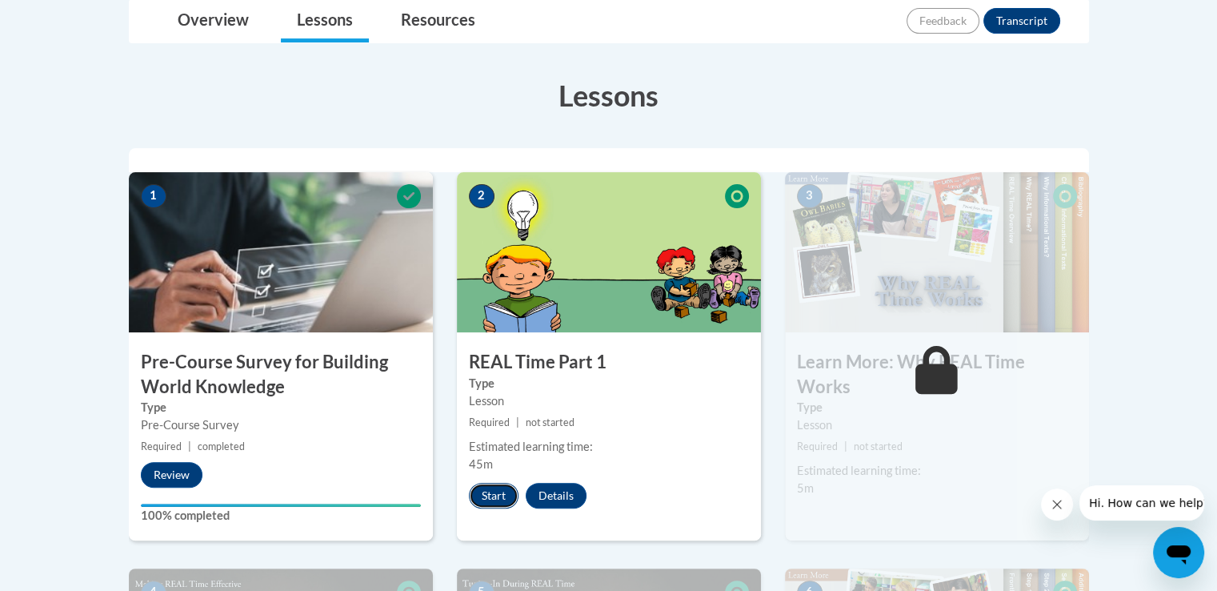
click at [500, 494] on button "Start" at bounding box center [494, 496] width 50 height 26
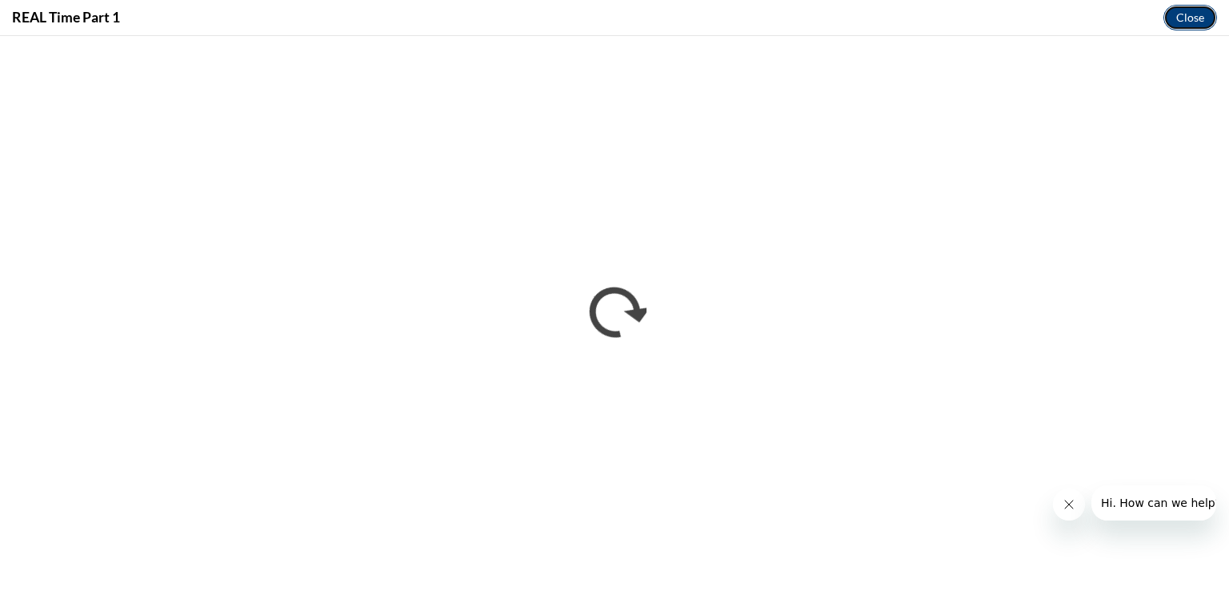
click at [1186, 17] on button "Close" at bounding box center [1191, 18] width 54 height 26
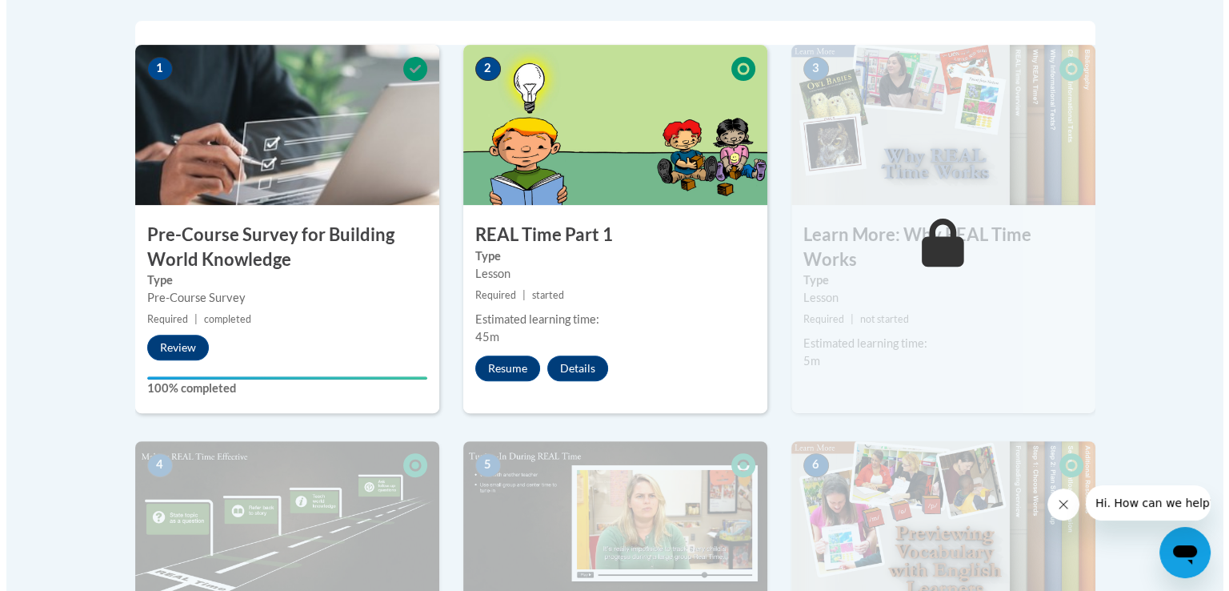
scroll to position [518, 0]
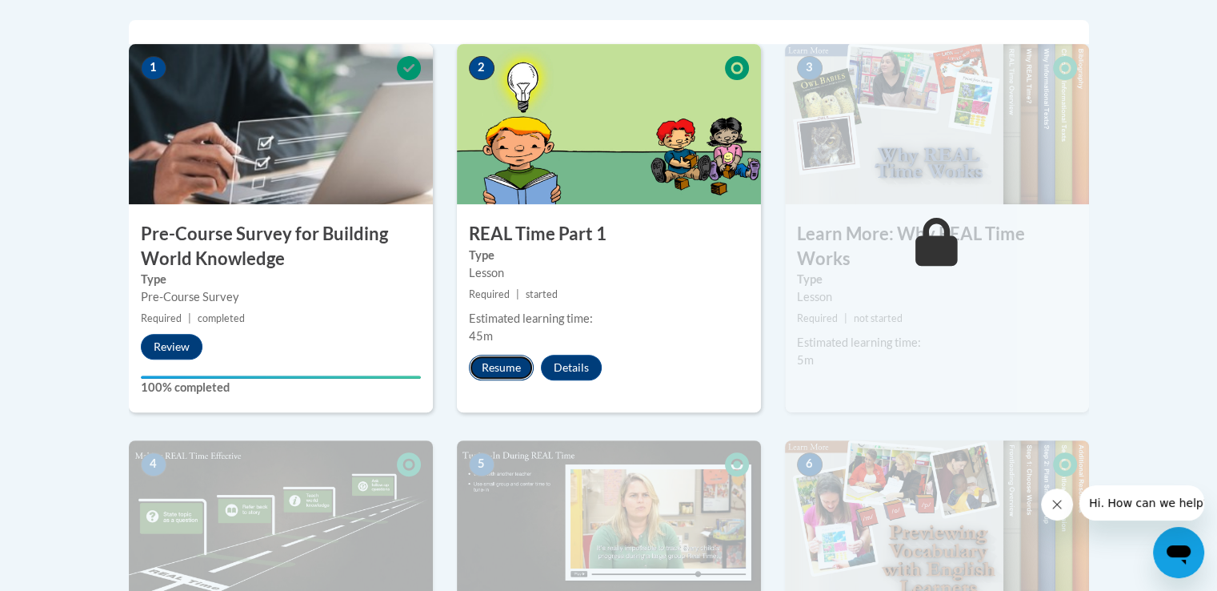
click at [509, 368] on button "Resume" at bounding box center [501, 368] width 65 height 26
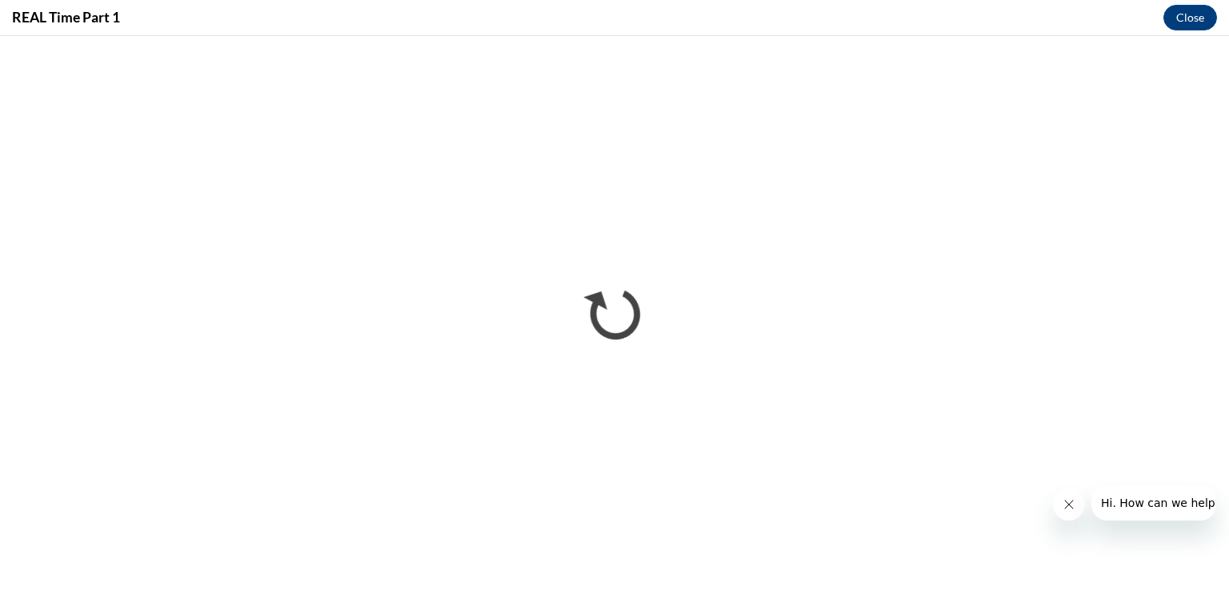
scroll to position [0, 0]
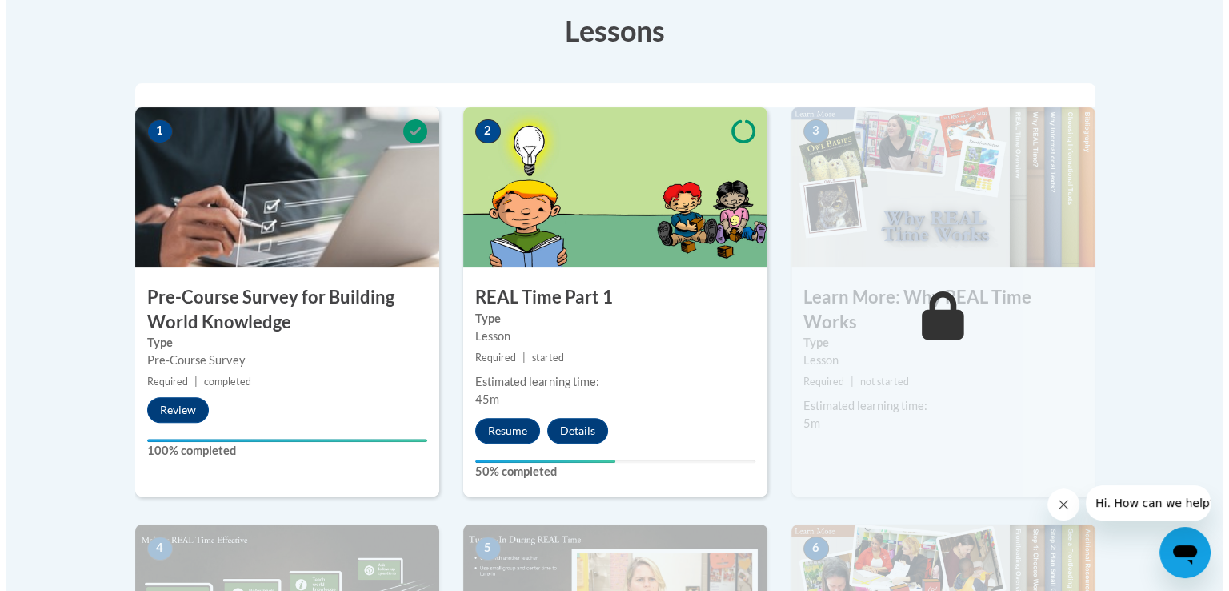
scroll to position [456, 0]
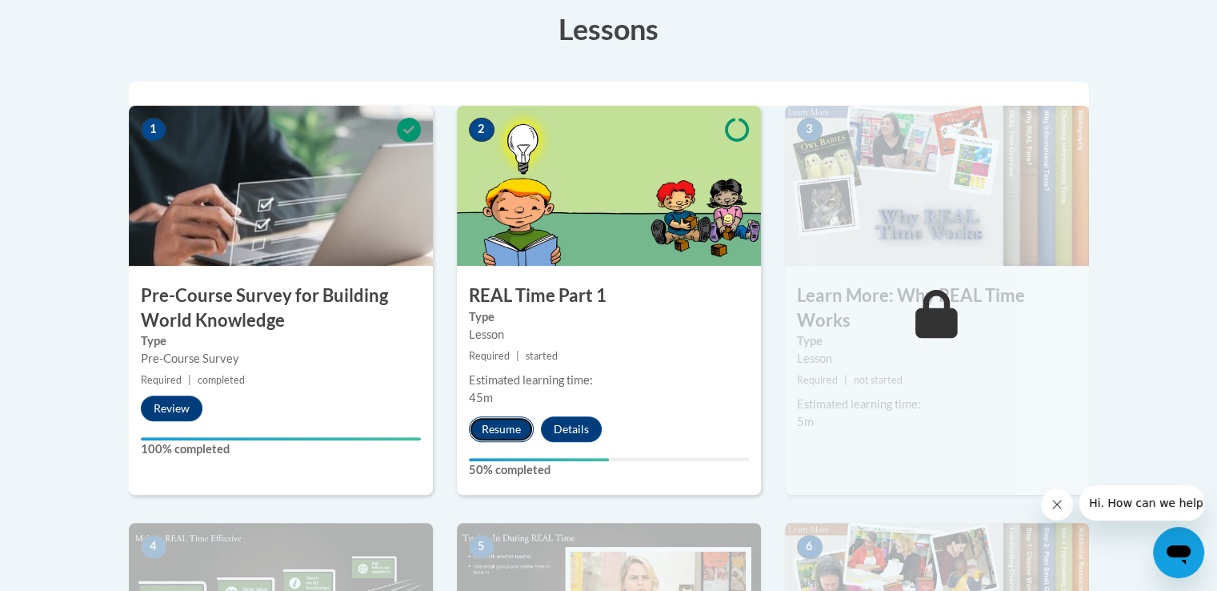
click at [490, 422] on button "Resume" at bounding box center [501, 429] width 65 height 26
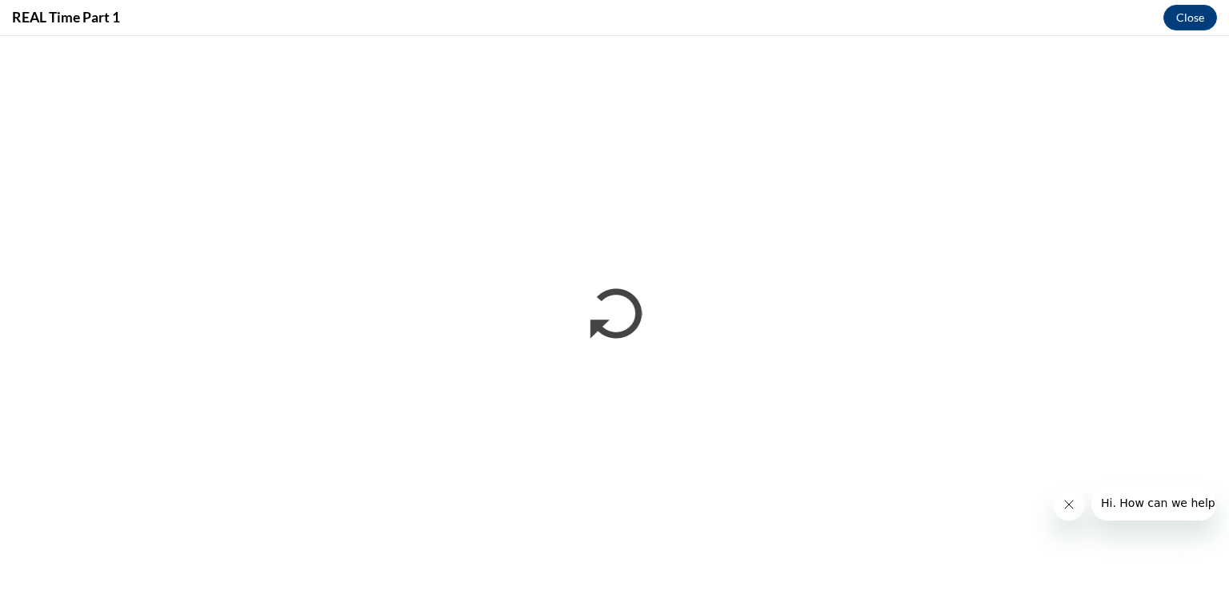
scroll to position [0, 0]
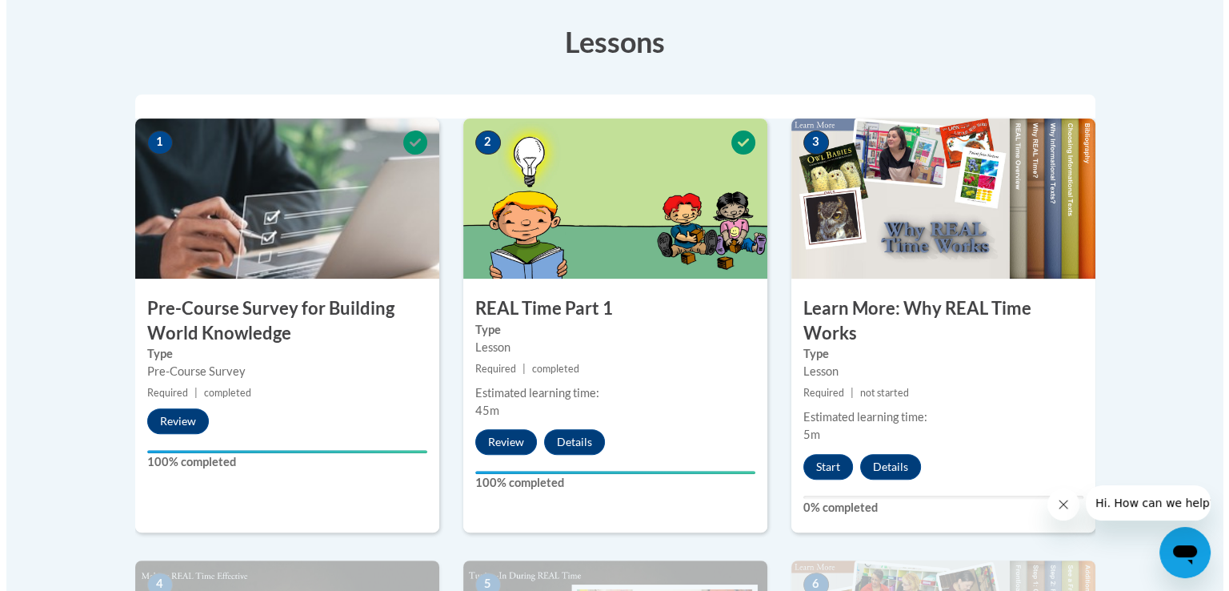
scroll to position [448, 0]
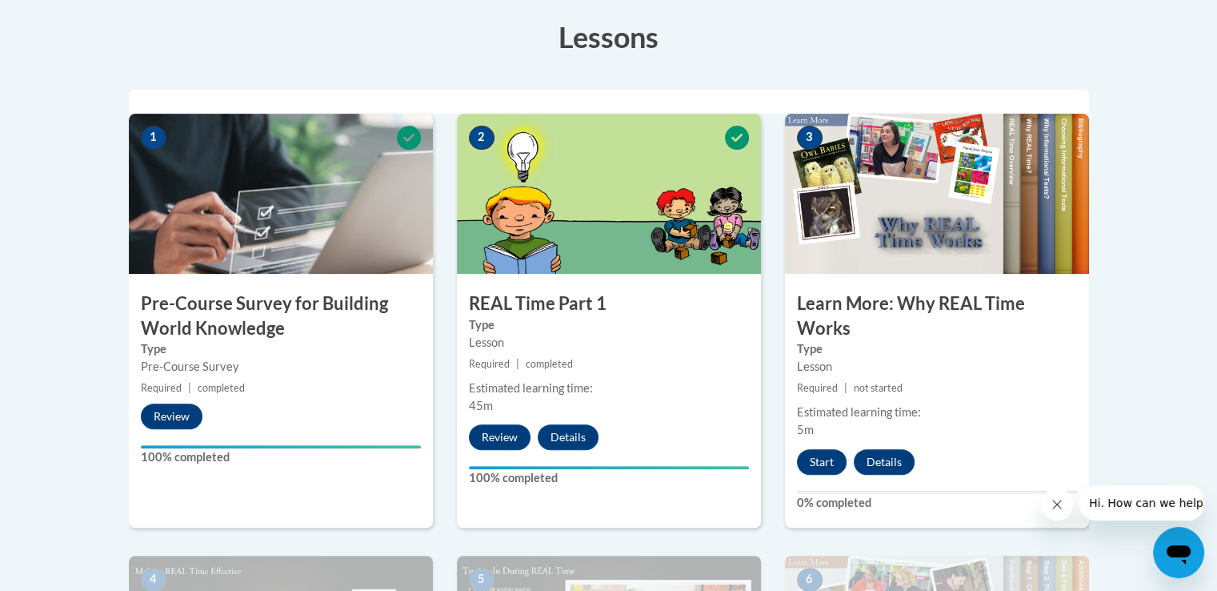
click at [951, 421] on div "Estimated learning time: 5m" at bounding box center [937, 420] width 304 height 35
drag, startPoint x: 951, startPoint y: 421, endPoint x: 821, endPoint y: 459, distance: 135.2
click at [821, 459] on button "Start" at bounding box center [822, 462] width 50 height 26
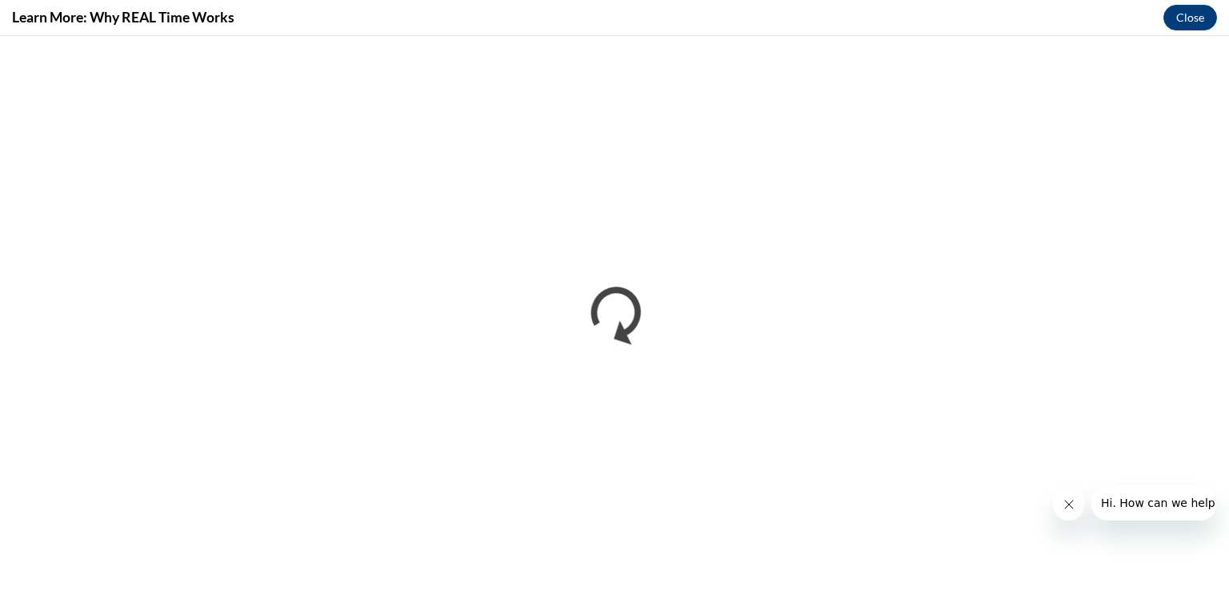
scroll to position [0, 0]
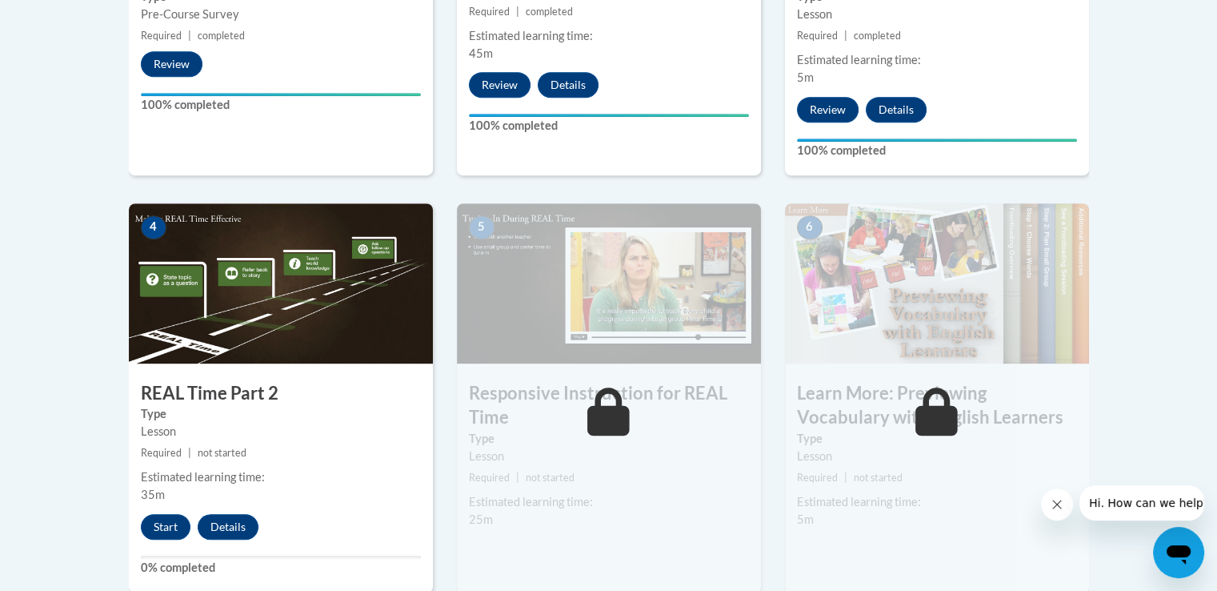
scroll to position [842, 0]
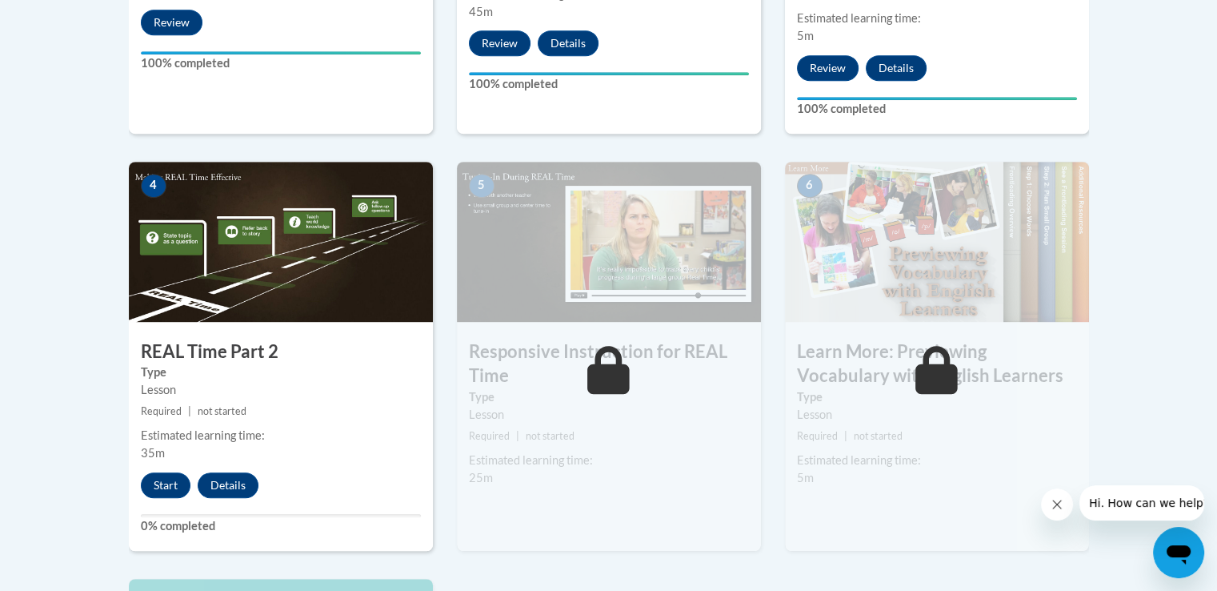
click at [601, 390] on icon at bounding box center [609, 370] width 42 height 48
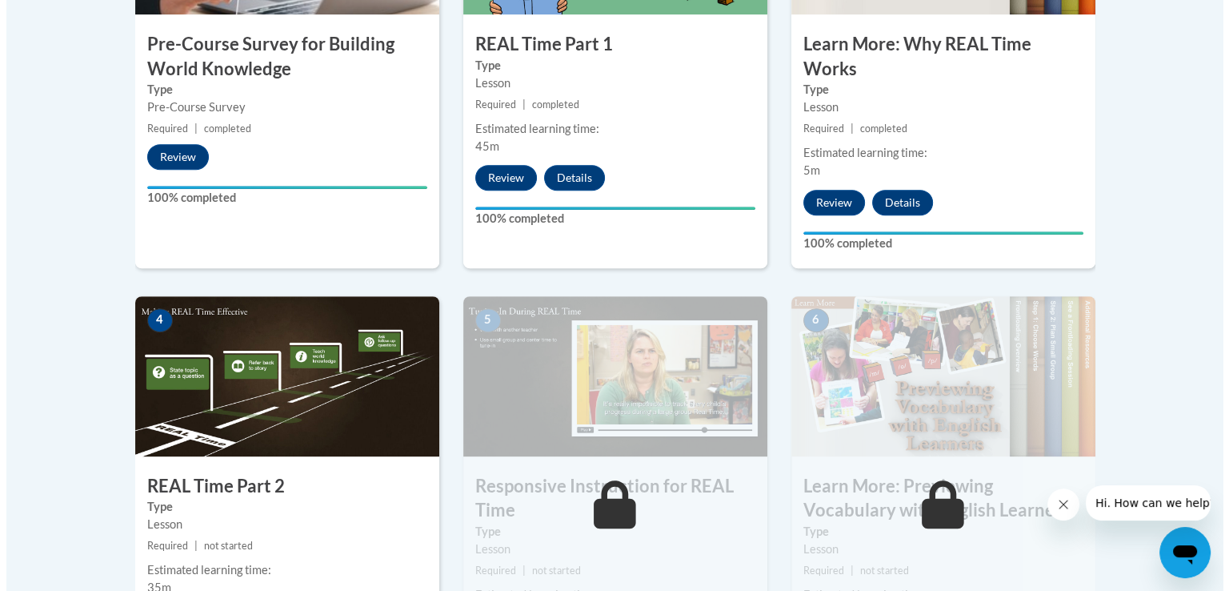
scroll to position [845, 0]
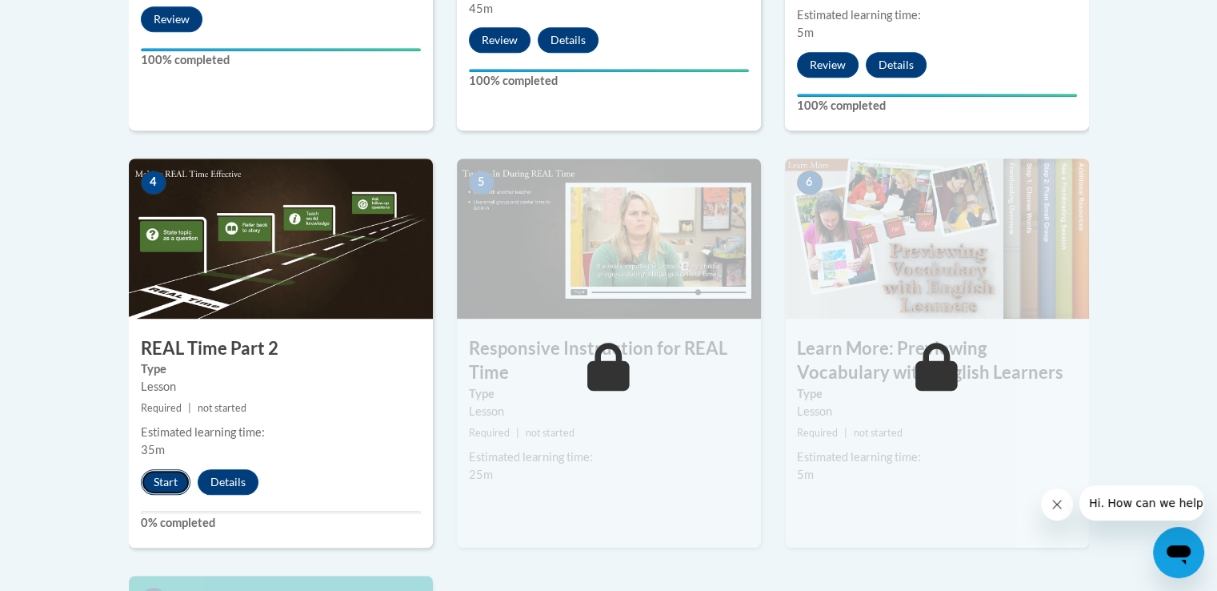
click at [164, 478] on button "Start" at bounding box center [166, 482] width 50 height 26
